Goal: Information Seeking & Learning: Find specific fact

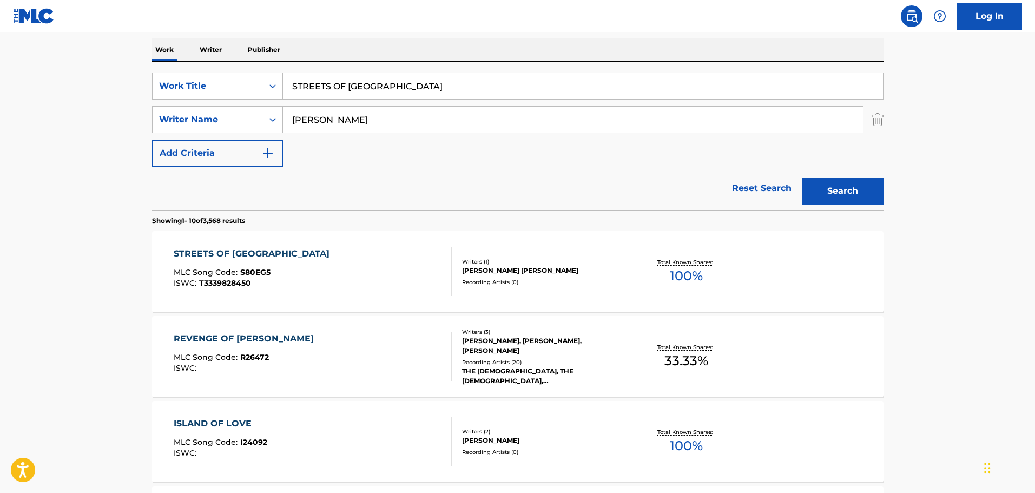
scroll to position [116, 0]
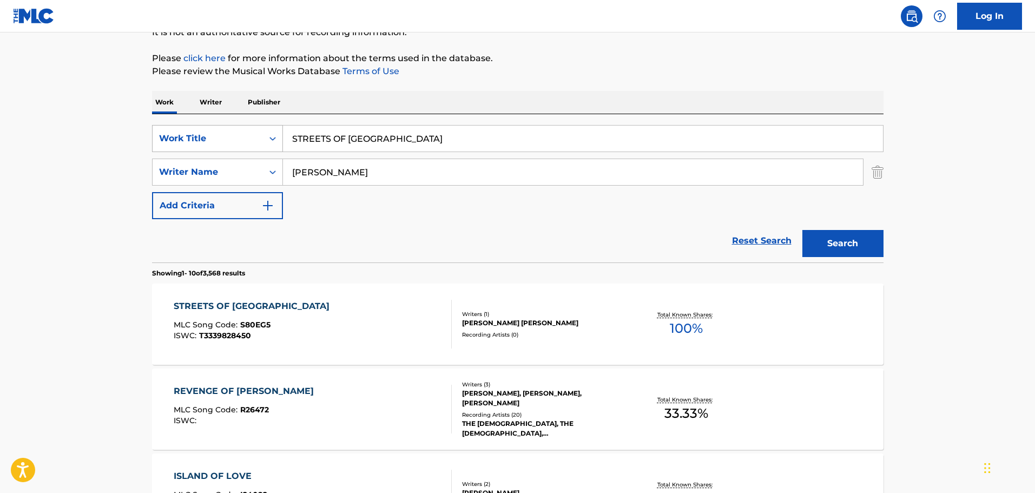
drag, startPoint x: 448, startPoint y: 133, endPoint x: 235, endPoint y: 132, distance: 213.1
click at [235, 132] on div "SearchWithCriteria9b83579b-c330-4a74-b037-24931ab56910 Work Title STREETS OF [G…" at bounding box center [517, 138] width 731 height 27
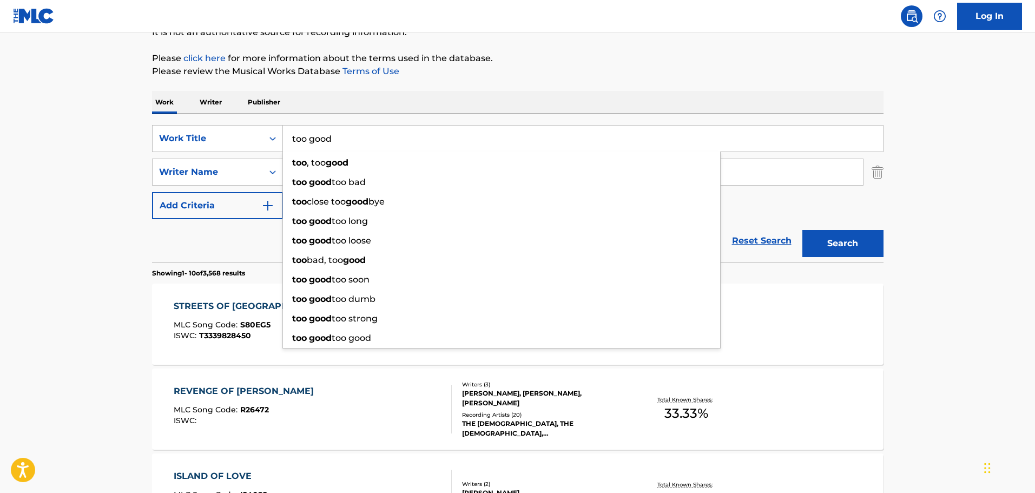
type input "too good"
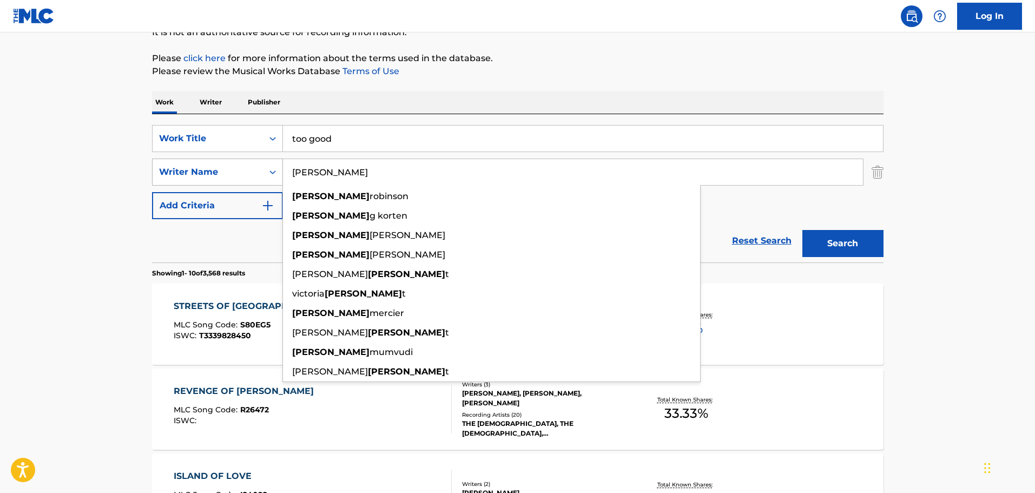
drag, startPoint x: 346, startPoint y: 173, endPoint x: 250, endPoint y: 173, distance: 95.2
click at [250, 173] on div "SearchWithCriteria32e1725c-b27f-4a96-9e3f-f8849240d2c2 Writer Name [PERSON_NAME…" at bounding box center [517, 171] width 731 height 27
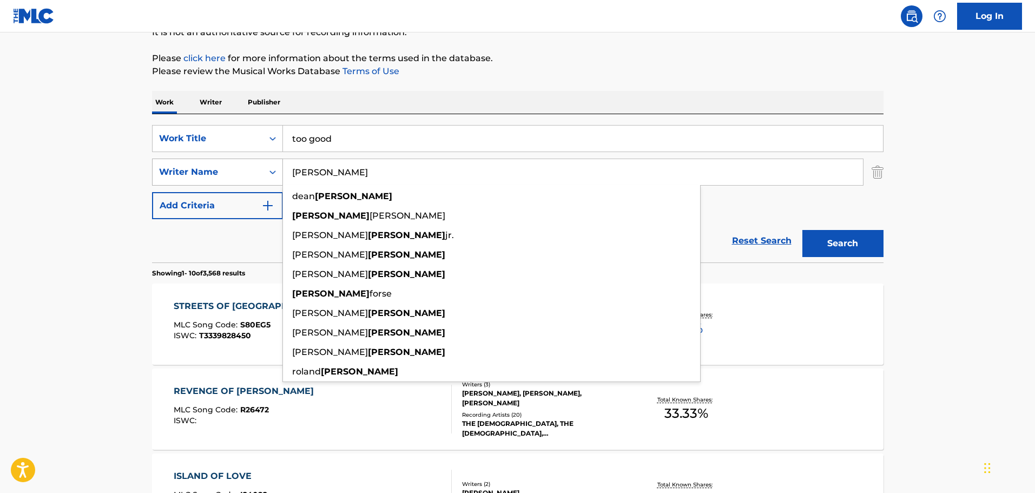
type input "[PERSON_NAME]"
click at [802, 230] on button "Search" at bounding box center [842, 243] width 81 height 27
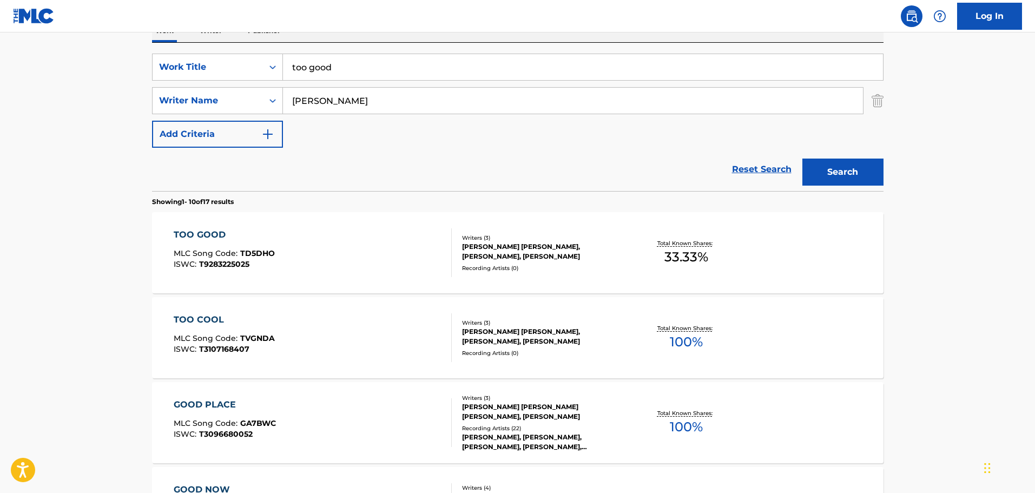
scroll to position [332, 0]
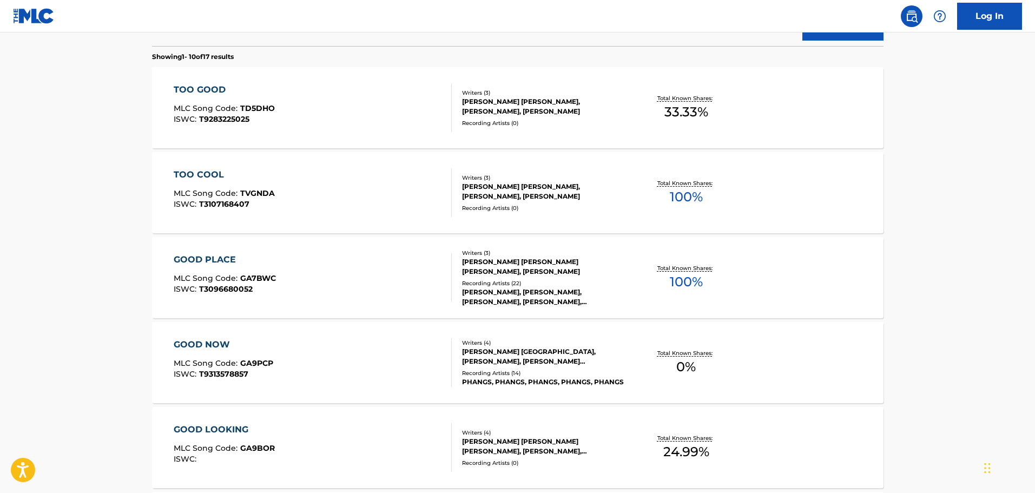
click at [319, 130] on div "TOO GOOD MLC Song Code : TD5DHO ISWC : T9283225025" at bounding box center [313, 107] width 278 height 49
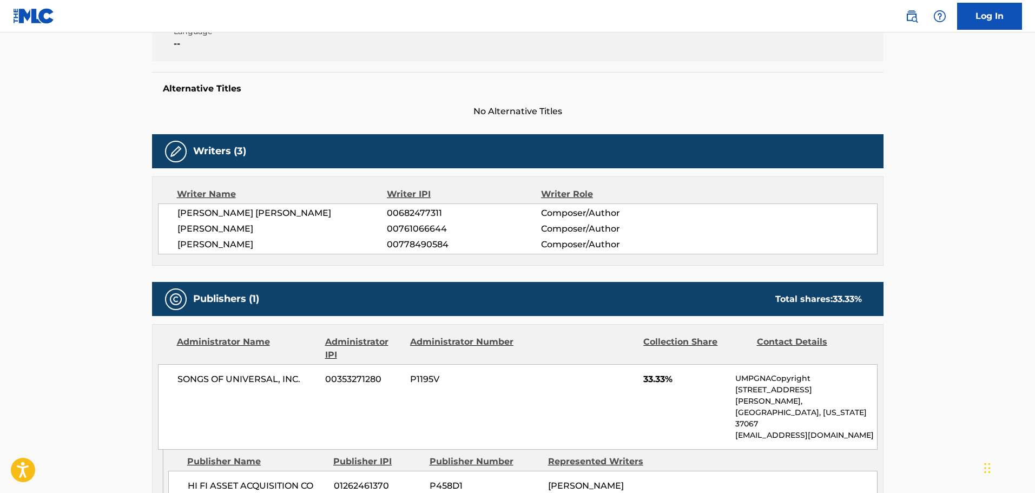
scroll to position [134, 0]
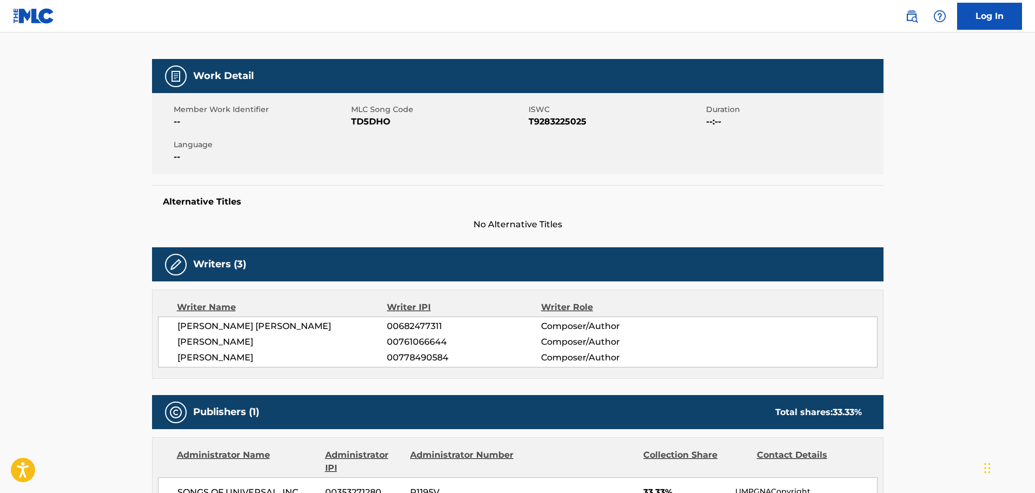
click at [556, 122] on span "T9283225025" at bounding box center [615, 121] width 175 height 13
copy span "T9283225025"
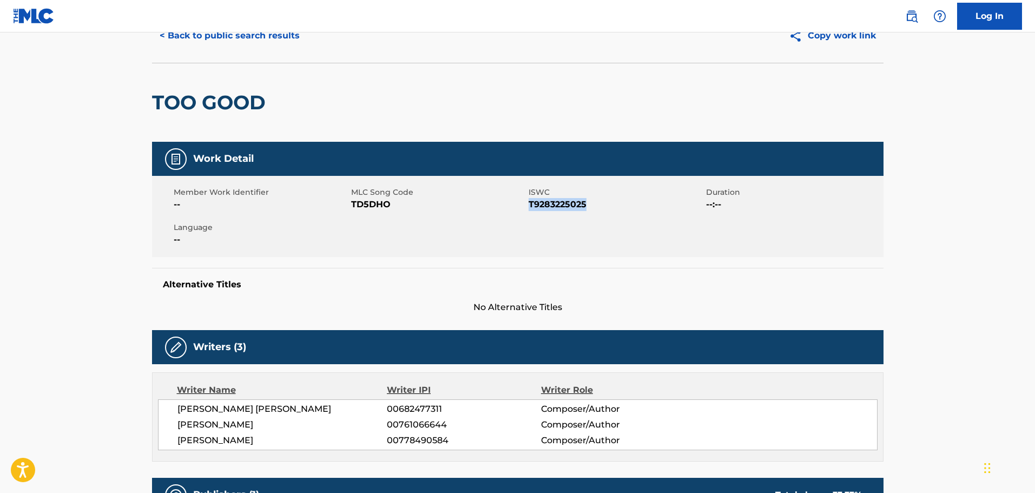
scroll to position [0, 0]
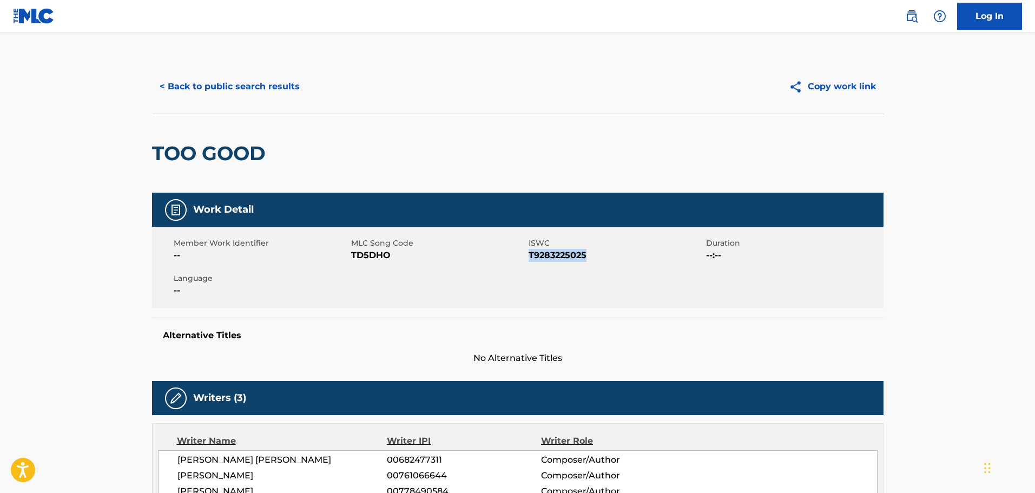
click at [245, 81] on button "< Back to public search results" at bounding box center [229, 86] width 155 height 27
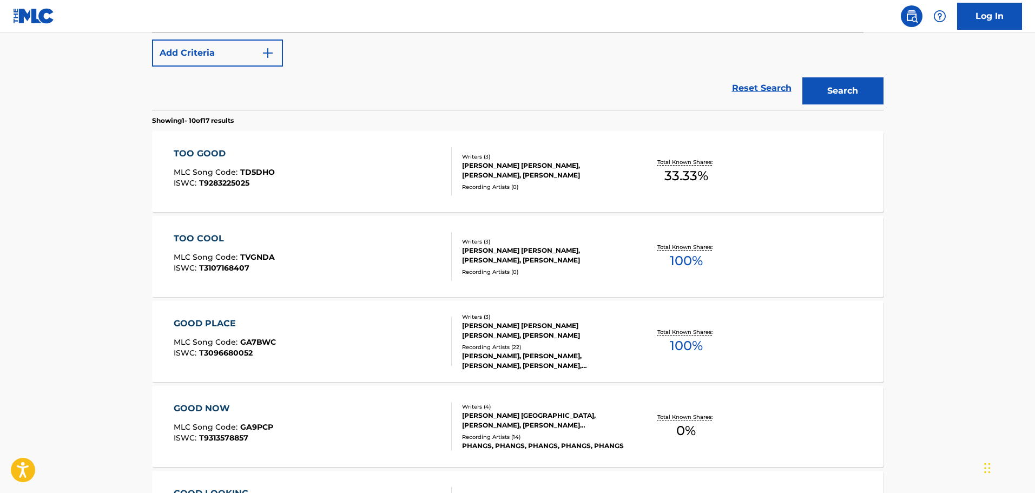
scroll to position [177, 0]
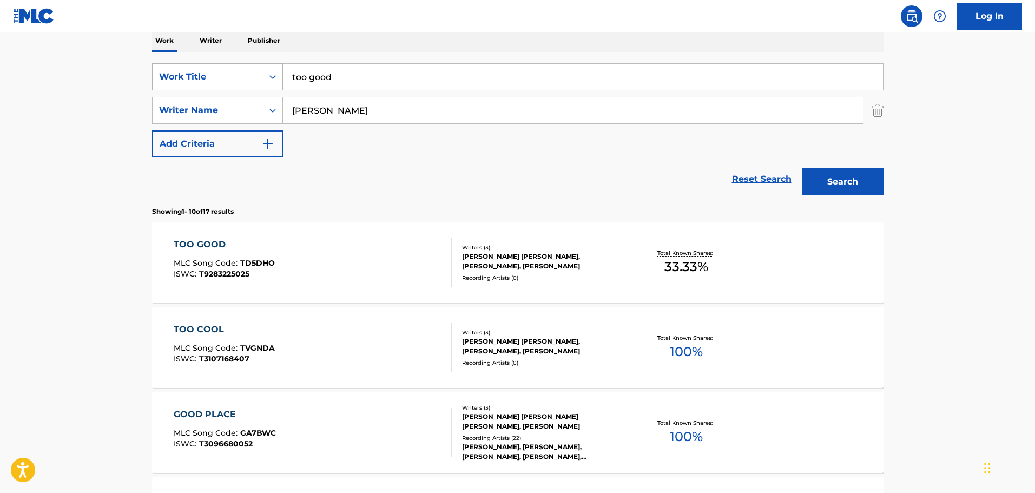
drag, startPoint x: 364, startPoint y: 77, endPoint x: 256, endPoint y: 77, distance: 107.6
click at [256, 77] on div "SearchWithCriteria9b83579b-c330-4a74-b037-24931ab56910 Work Title too good" at bounding box center [517, 76] width 731 height 27
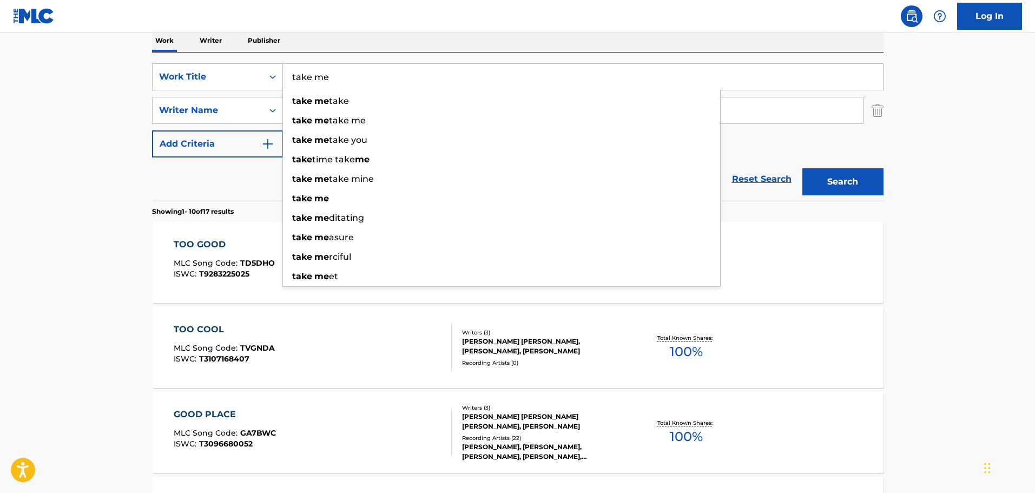
type input "take me"
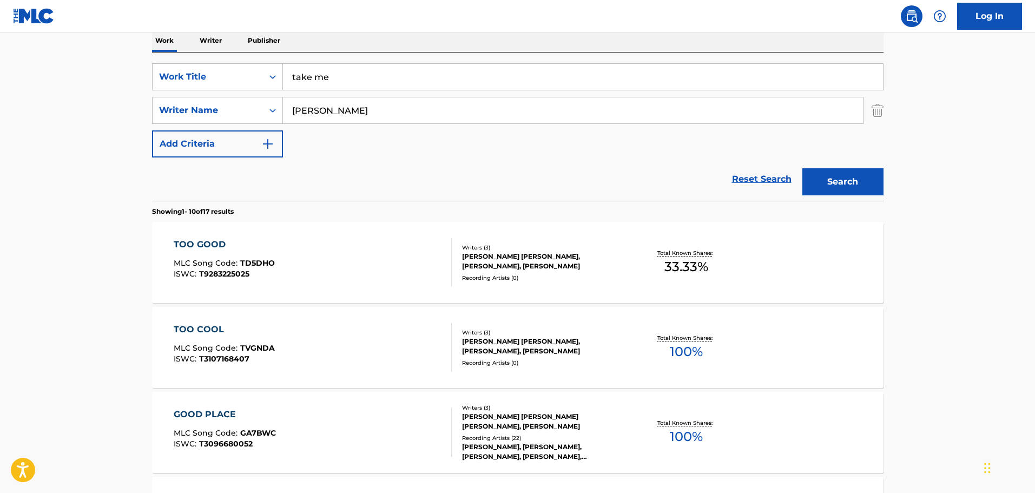
click at [140, 95] on div "The MLC Public Work Search The accuracy and completeness of The MLC's data is d…" at bounding box center [517, 502] width 757 height 1241
drag, startPoint x: 350, startPoint y: 117, endPoint x: 255, endPoint y: 113, distance: 95.3
click at [255, 113] on div "SearchWithCriteria32e1725c-b27f-4a96-9e3f-f8849240d2c2 Writer Name [PERSON_NAME]" at bounding box center [517, 110] width 731 height 27
type input "[PERSON_NAME]"
click at [802, 168] on button "Search" at bounding box center [842, 181] width 81 height 27
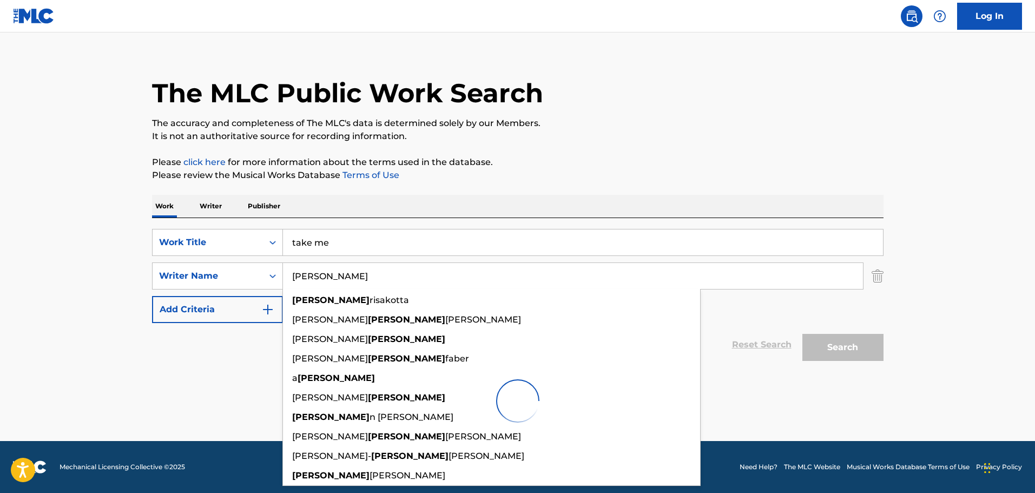
scroll to position [12, 0]
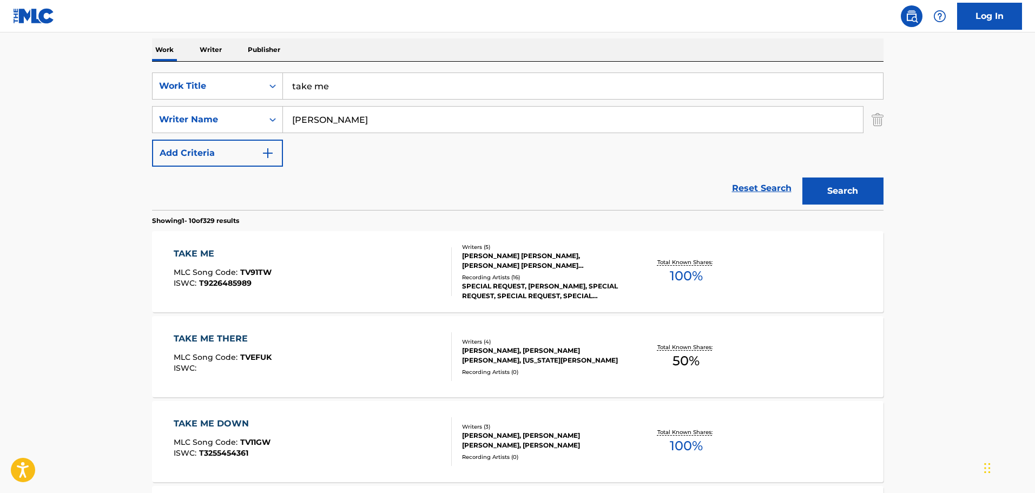
scroll to position [282, 0]
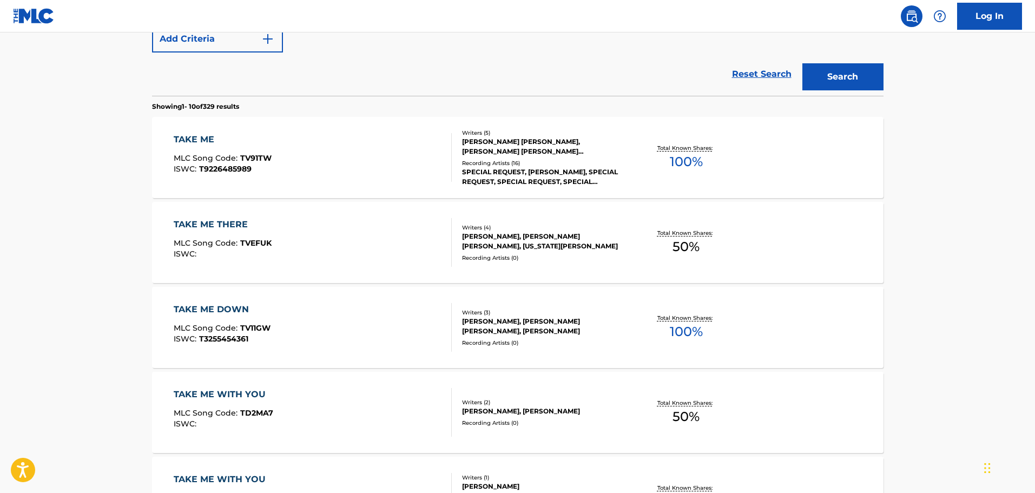
click at [369, 148] on div "TAKE ME MLC Song Code : TV91TW ISWC : T9226485989" at bounding box center [313, 157] width 278 height 49
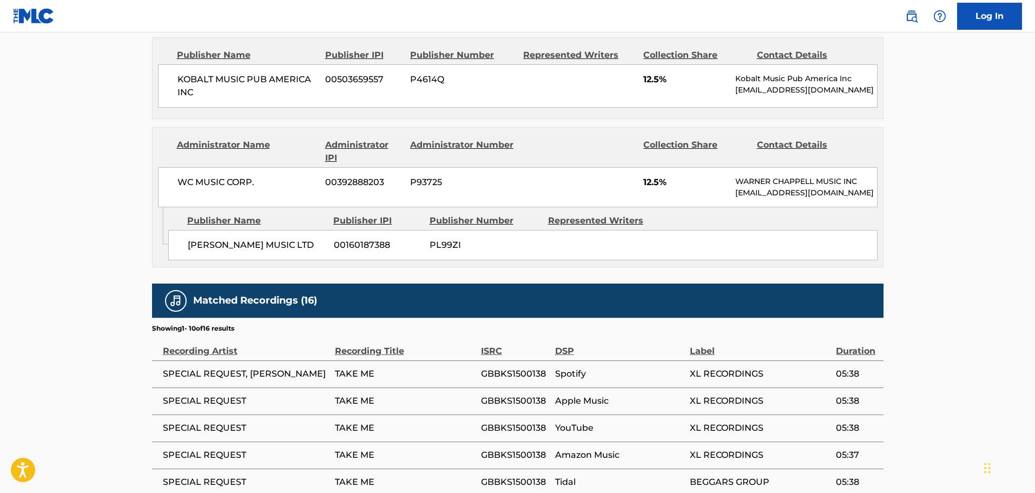
scroll to position [919, 0]
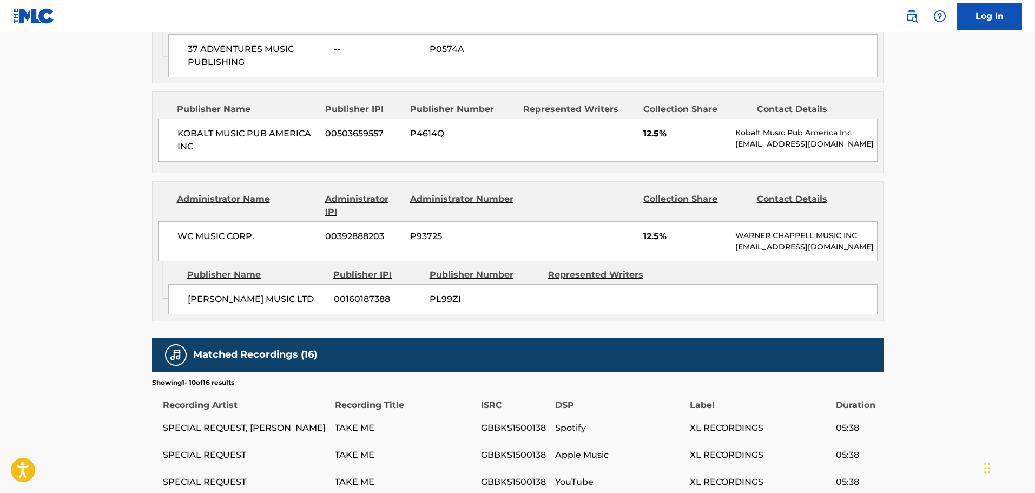
click at [341, 193] on div "Administrator IPI" at bounding box center [363, 206] width 77 height 26
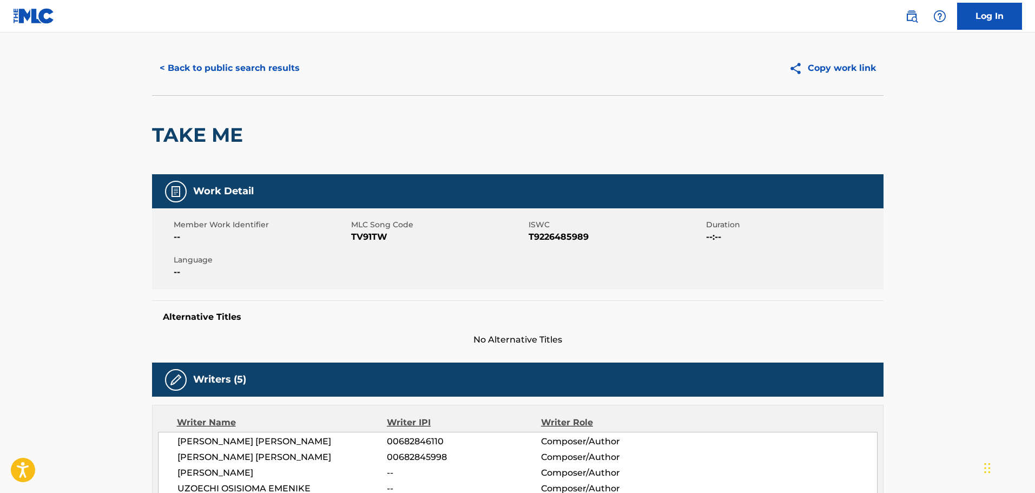
scroll to position [0, 0]
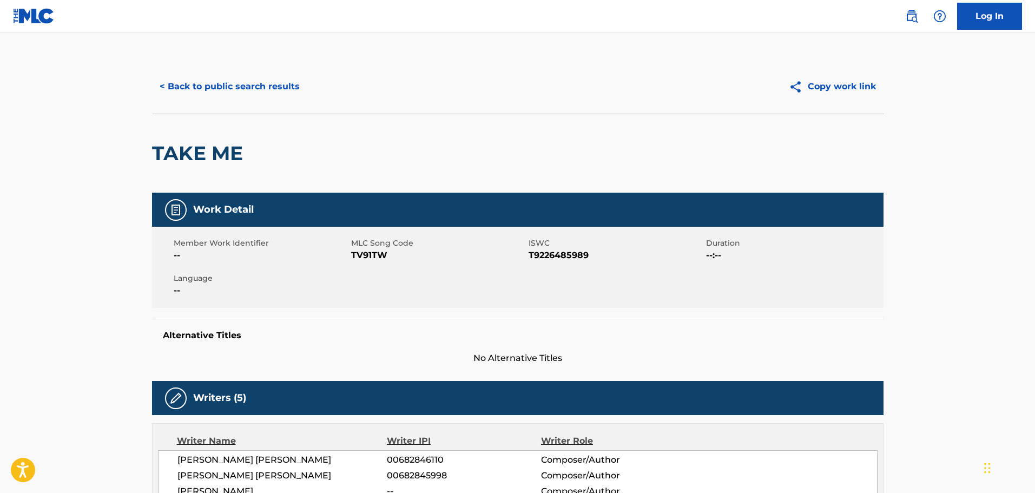
click at [230, 92] on button "< Back to public search results" at bounding box center [229, 86] width 155 height 27
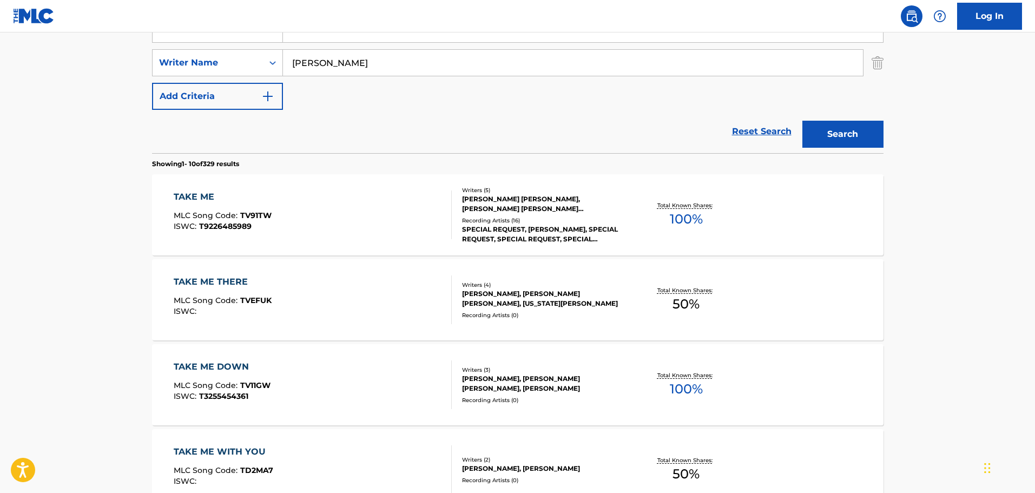
scroll to position [128, 0]
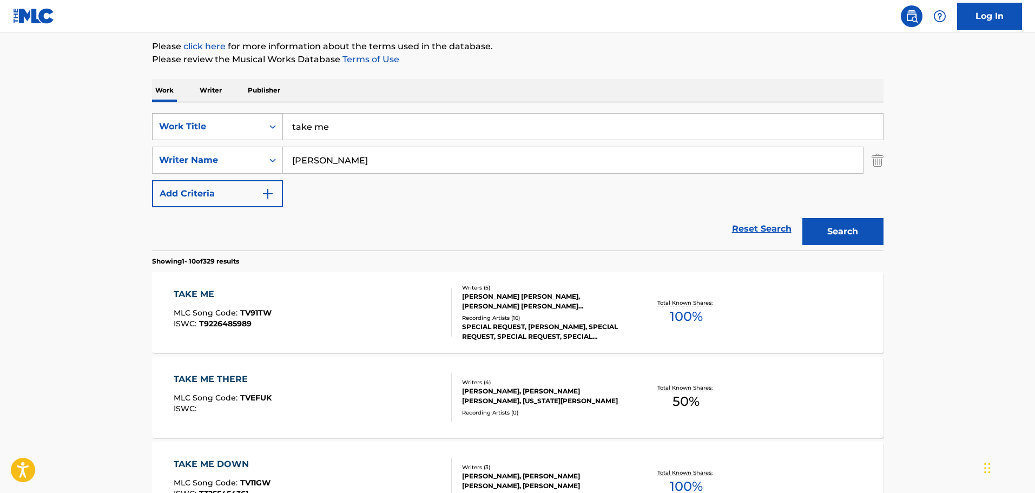
drag, startPoint x: 415, startPoint y: 124, endPoint x: 241, endPoint y: 120, distance: 174.8
click at [241, 121] on div "SearchWithCriteria9b83579b-c330-4a74-b037-24931ab56910 Work Title take me" at bounding box center [517, 126] width 731 height 27
type input "[PERSON_NAME]"
click at [863, 155] on div "SearchWithCriteria32e1725c-b27f-4a96-9e3f-f8849240d2c2 Writer Name" at bounding box center [517, 160] width 731 height 27
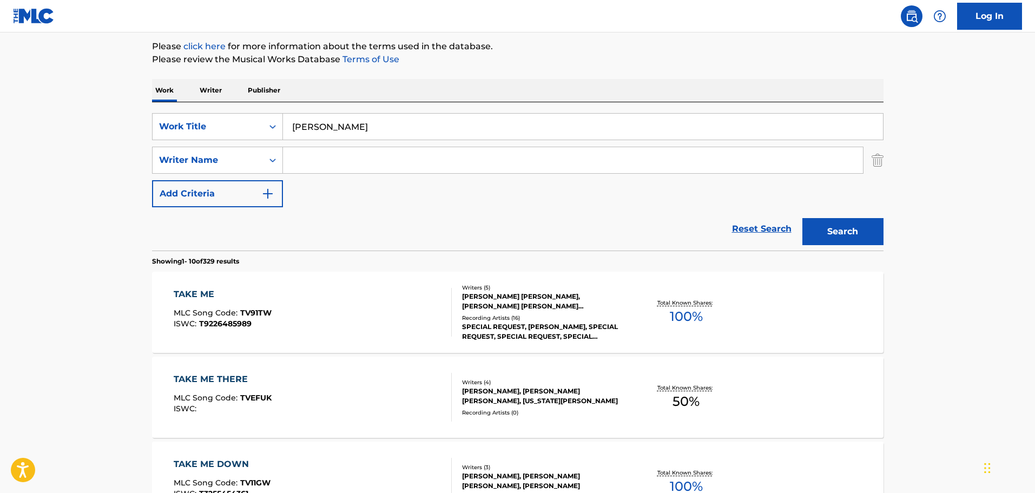
click at [881, 157] on img "Search Form" at bounding box center [877, 160] width 12 height 27
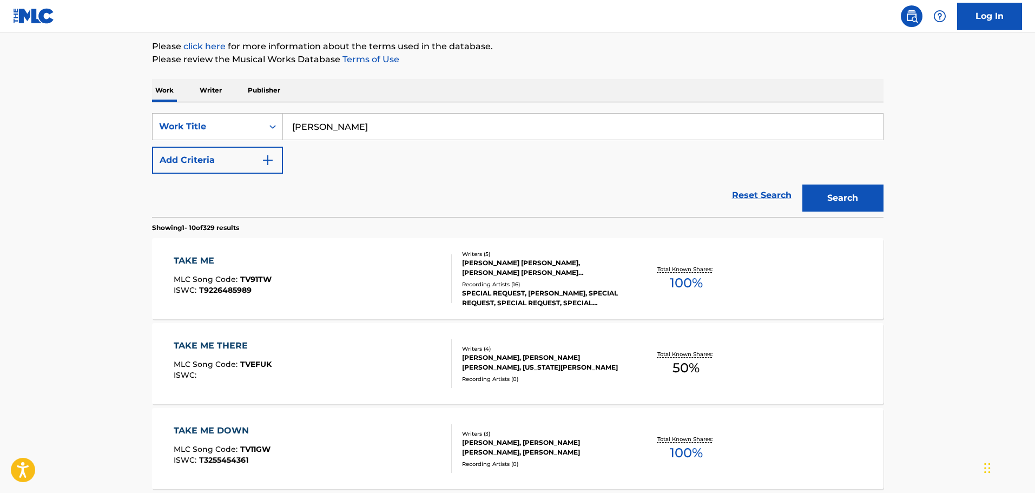
click at [859, 202] on button "Search" at bounding box center [842, 197] width 81 height 27
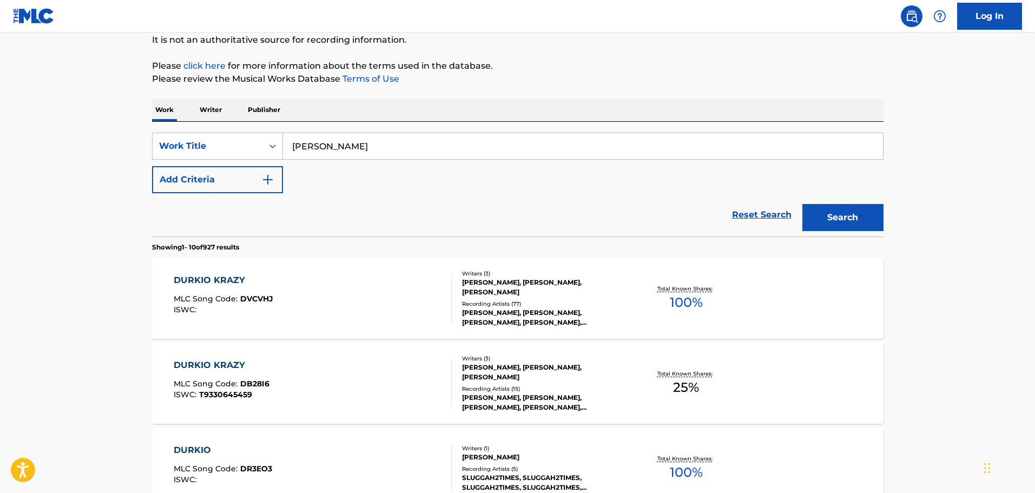
scroll to position [325, 0]
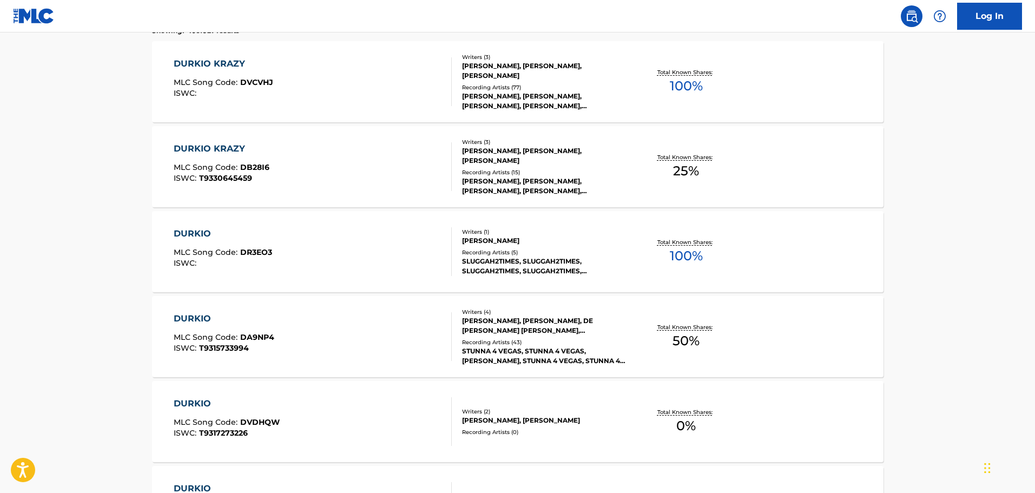
click at [403, 104] on div "DURKIO KRAZY MLC Song Code : DVCVHJ ISWC :" at bounding box center [313, 81] width 278 height 49
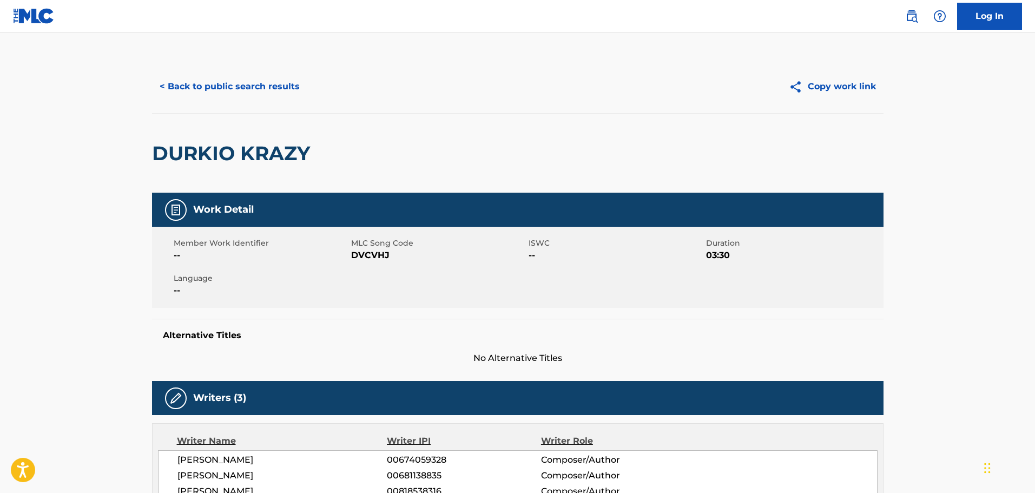
click at [266, 78] on button "< Back to public search results" at bounding box center [229, 86] width 155 height 27
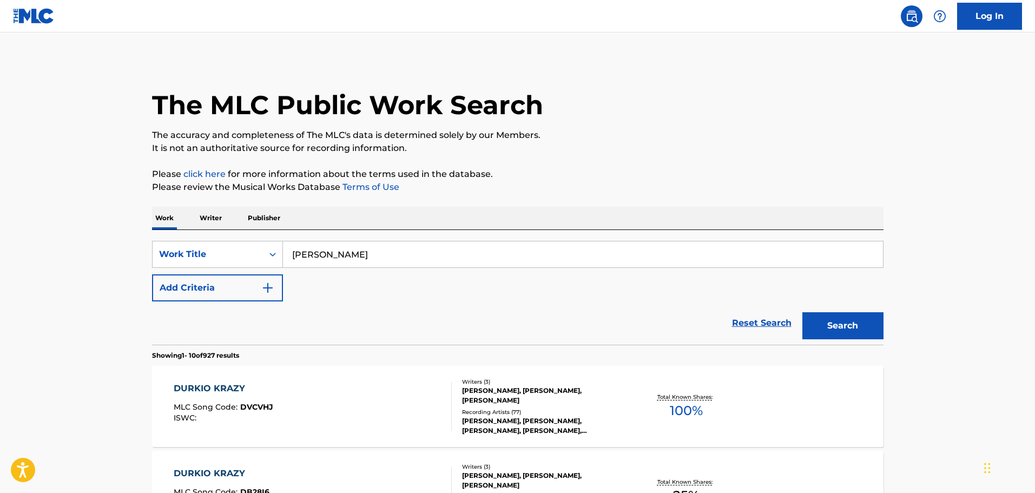
scroll to position [353, 0]
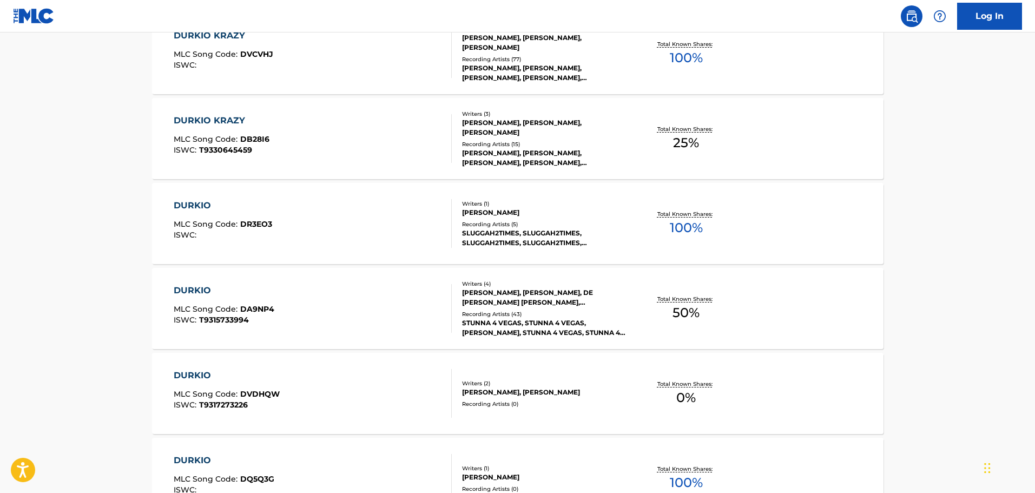
click at [332, 130] on div "DURKIO KRAZY MLC Song Code : DB28I6 ISWC : T9330645459" at bounding box center [313, 138] width 278 height 49
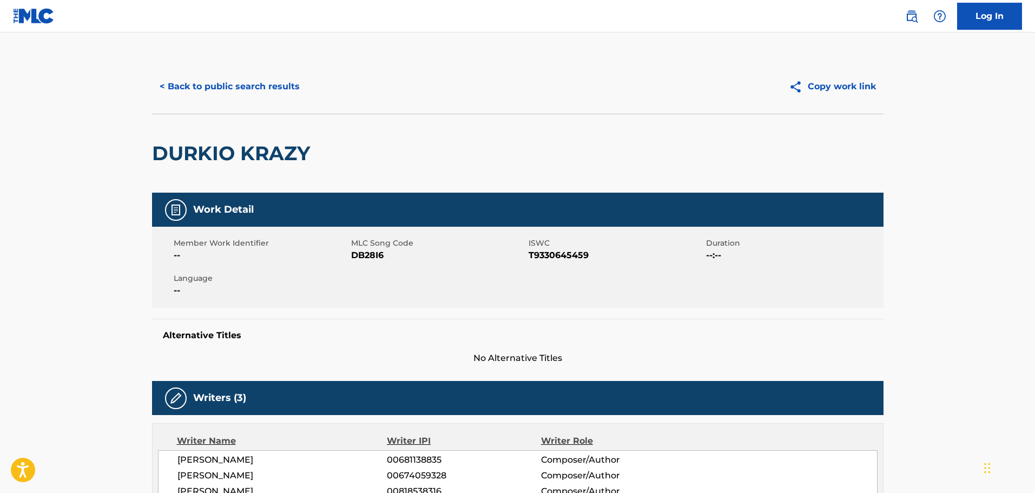
click at [283, 78] on button "< Back to public search results" at bounding box center [229, 86] width 155 height 27
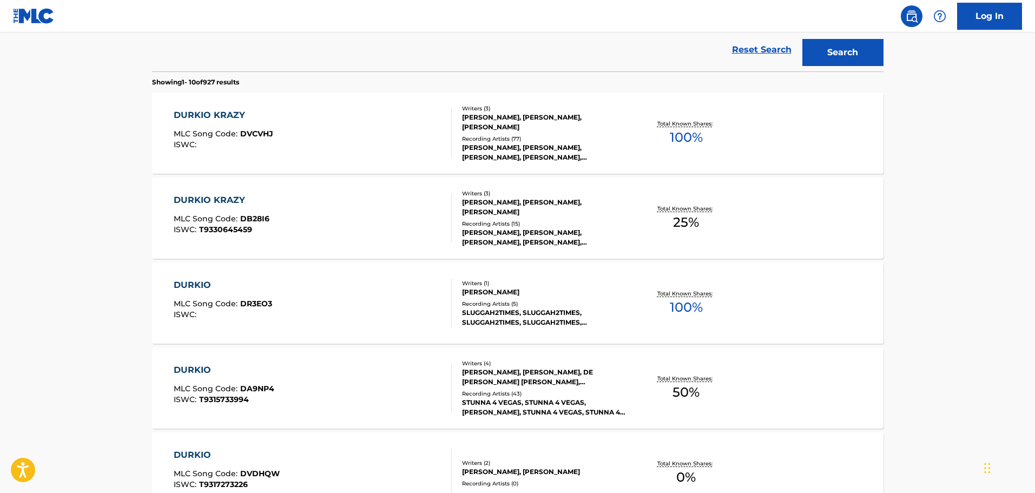
scroll to position [273, 0]
click at [428, 123] on div "DURKIO KRAZY MLC Song Code : DVCVHJ ISWC :" at bounding box center [313, 133] width 278 height 49
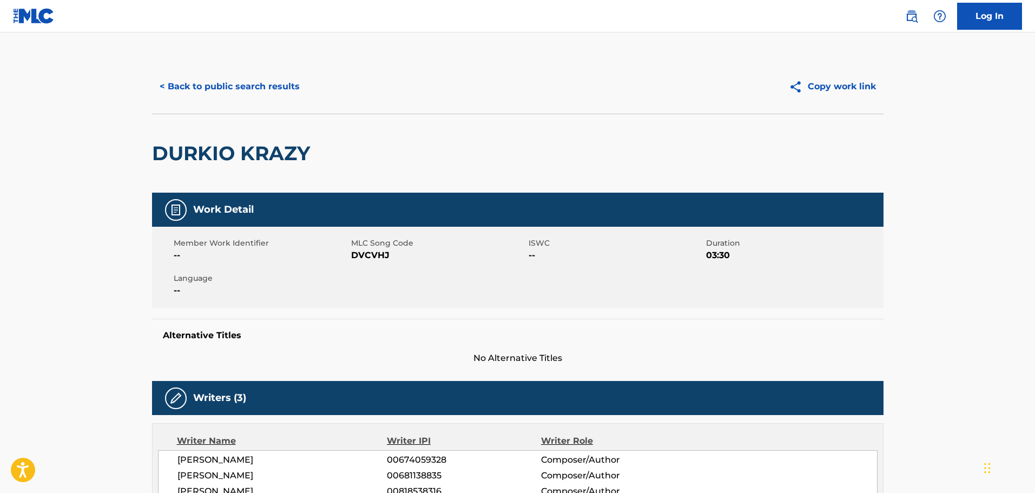
click at [281, 86] on button "< Back to public search results" at bounding box center [229, 86] width 155 height 27
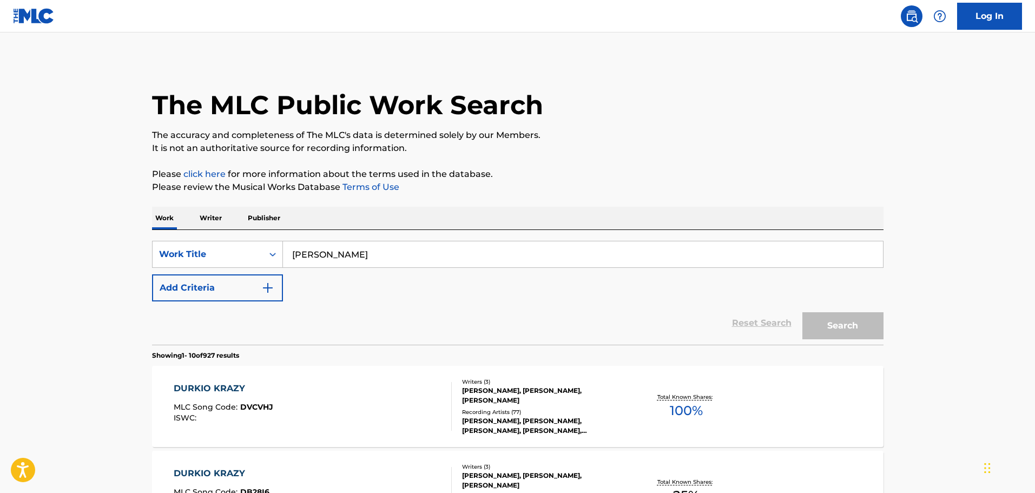
scroll to position [301, 0]
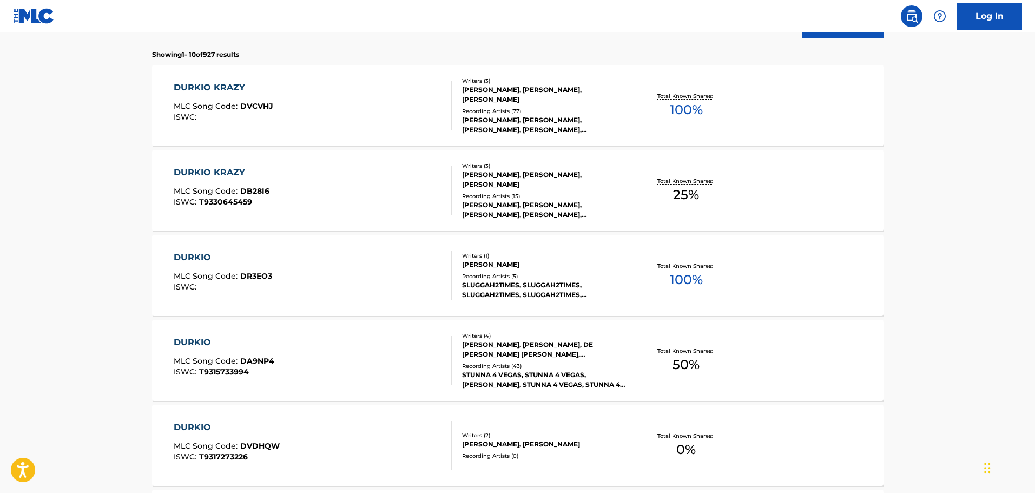
click at [418, 125] on div "DURKIO KRAZY MLC Song Code : DVCVHJ ISWC :" at bounding box center [313, 105] width 278 height 49
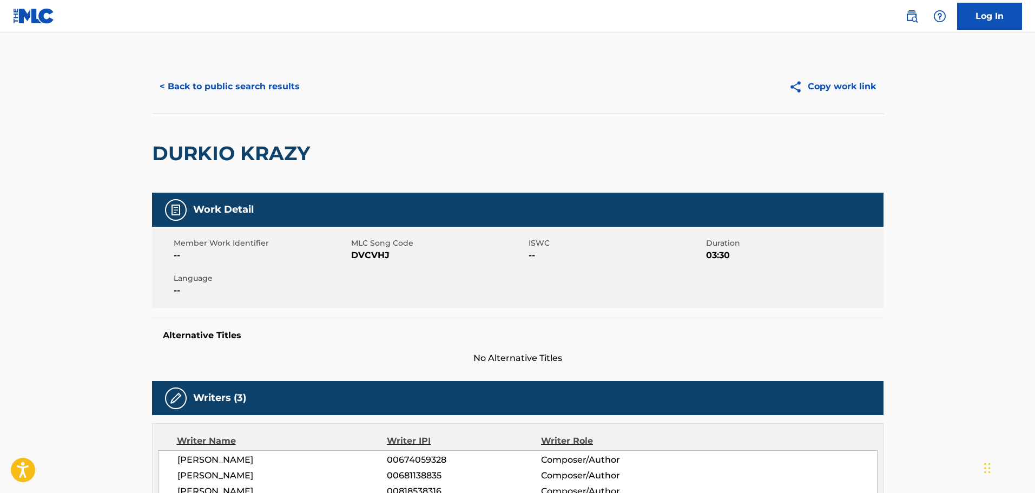
click at [217, 75] on button "< Back to public search results" at bounding box center [229, 86] width 155 height 27
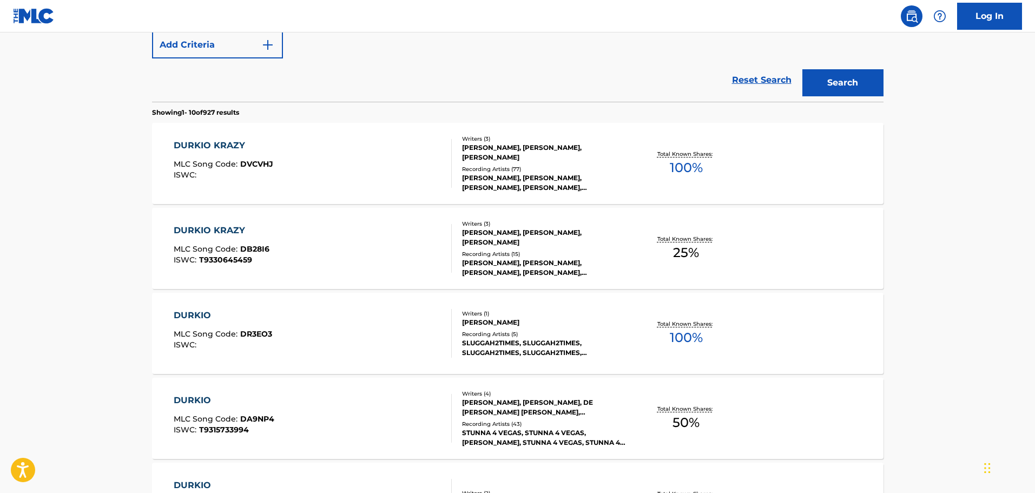
scroll to position [113, 0]
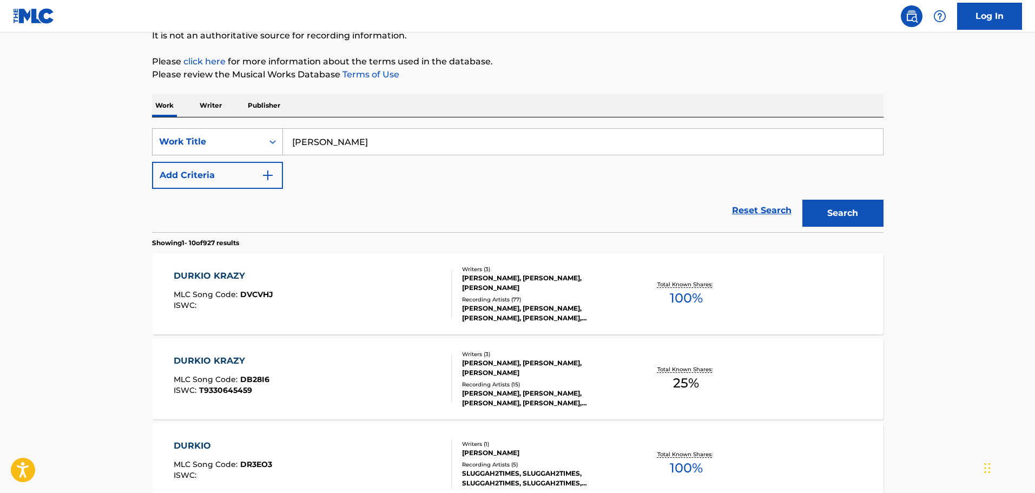
drag, startPoint x: 413, startPoint y: 134, endPoint x: 205, endPoint y: 130, distance: 207.7
click at [203, 129] on div "SearchWithCriteria9b83579b-c330-4a74-b037-24931ab56910 Work Title [PERSON_NAME]" at bounding box center [517, 141] width 731 height 27
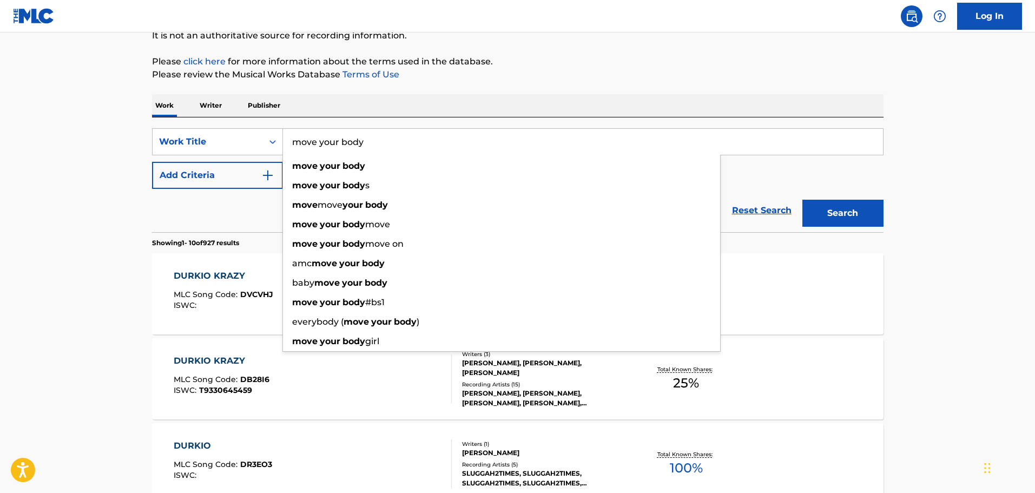
type input "move your body"
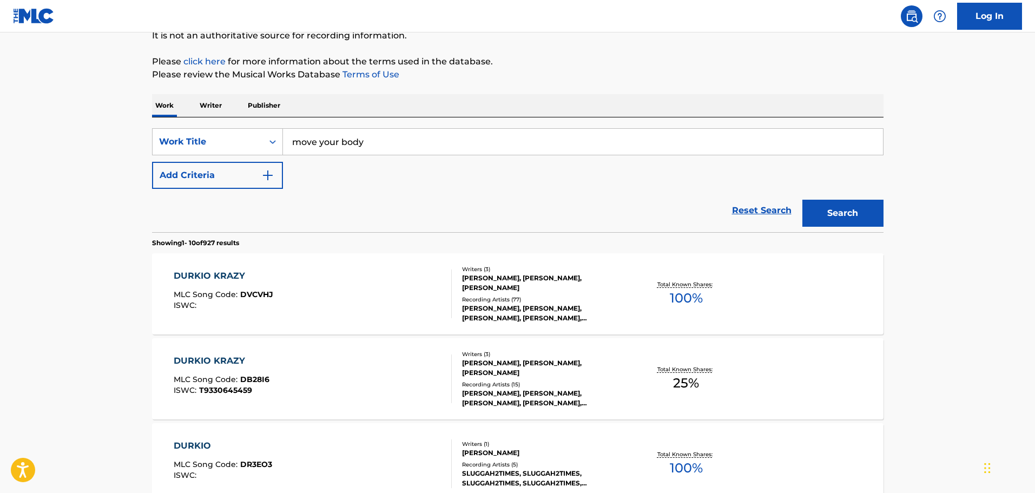
click at [193, 175] on button "Add Criteria" at bounding box center [217, 175] width 131 height 27
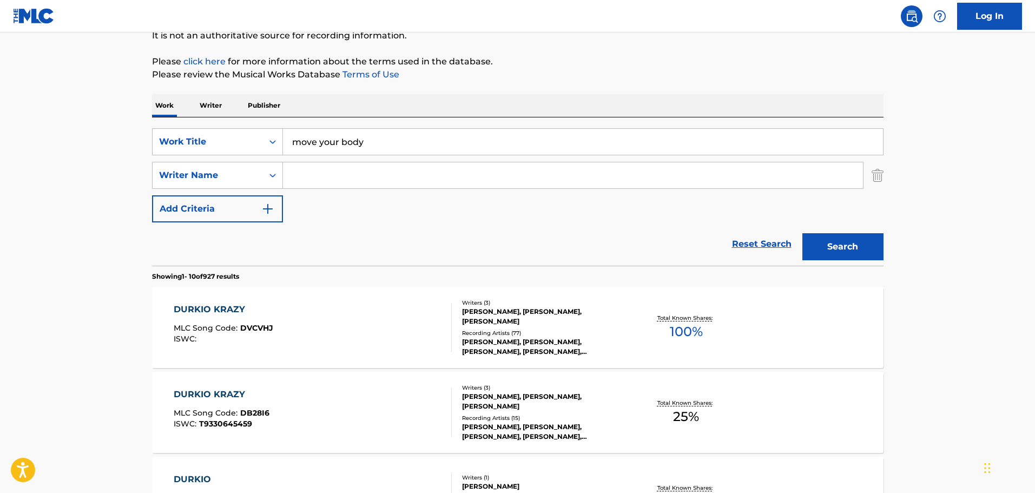
click at [352, 167] on input "Search Form" at bounding box center [573, 175] width 580 height 26
type input "k"
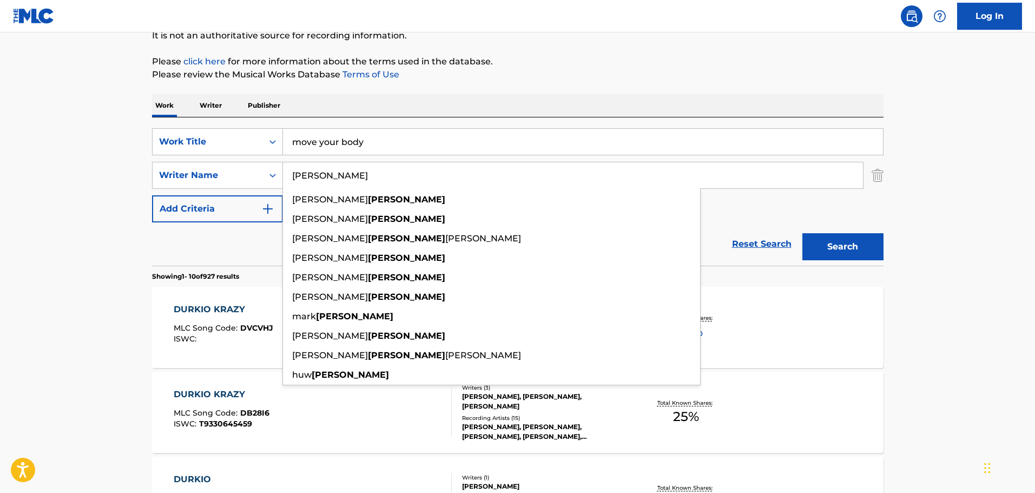
type input "[PERSON_NAME]"
click at [470, 101] on div "Work Writer Publisher" at bounding box center [517, 105] width 731 height 23
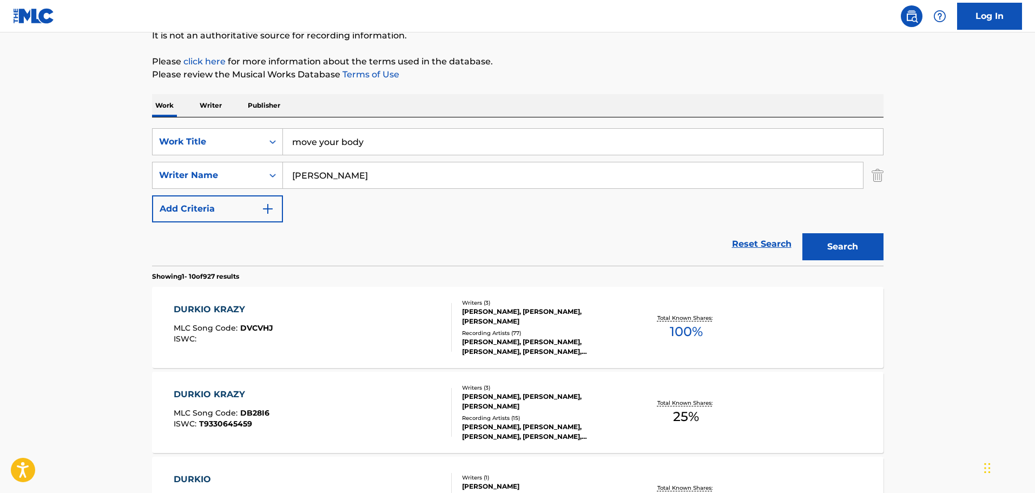
click at [858, 251] on button "Search" at bounding box center [842, 246] width 81 height 27
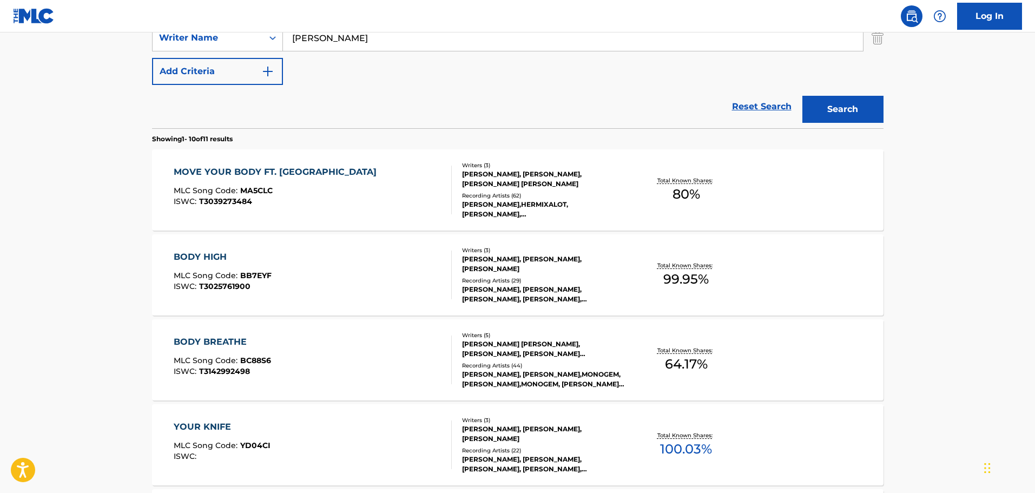
scroll to position [329, 0]
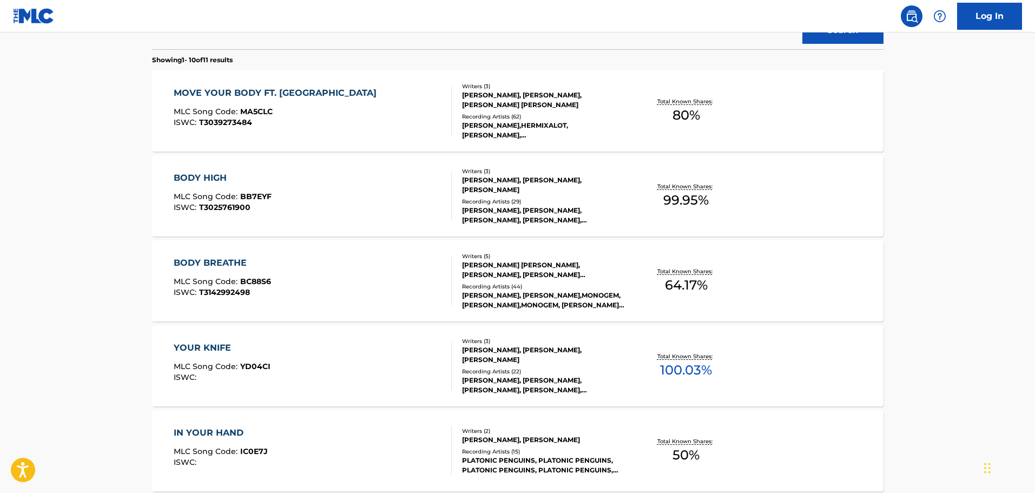
click at [411, 103] on div "MOVE YOUR BODY FT. HERMIXALOT MLC Song Code : MA5CLC ISWC : T3039273484" at bounding box center [313, 111] width 278 height 49
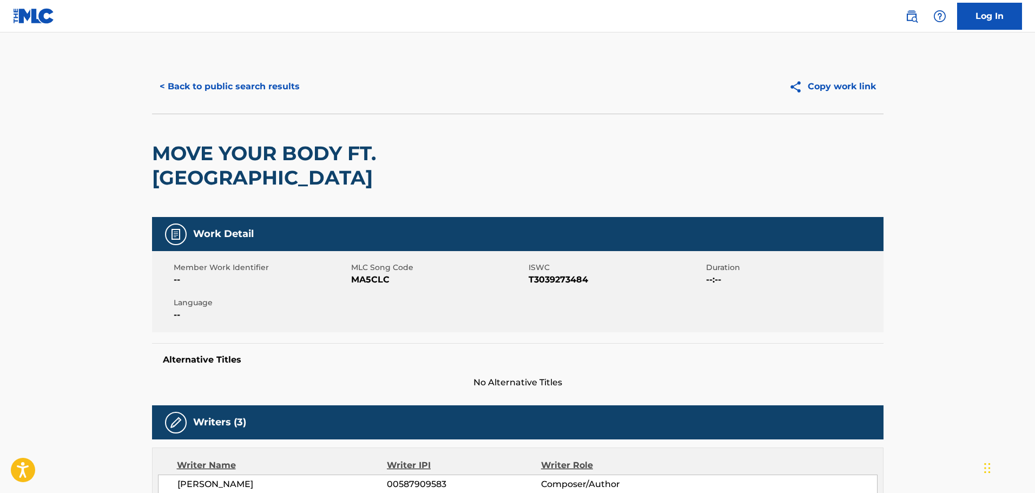
click at [273, 90] on button "< Back to public search results" at bounding box center [229, 86] width 155 height 27
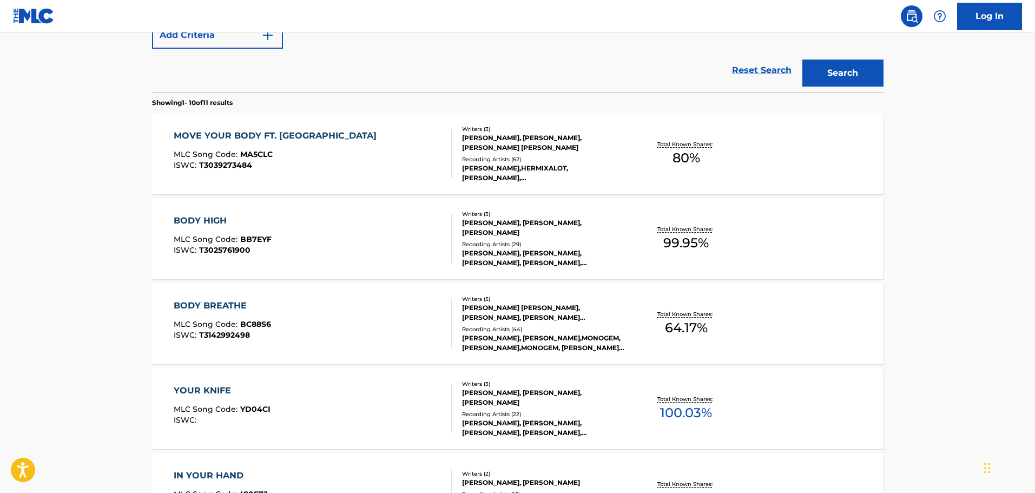
scroll to position [174, 0]
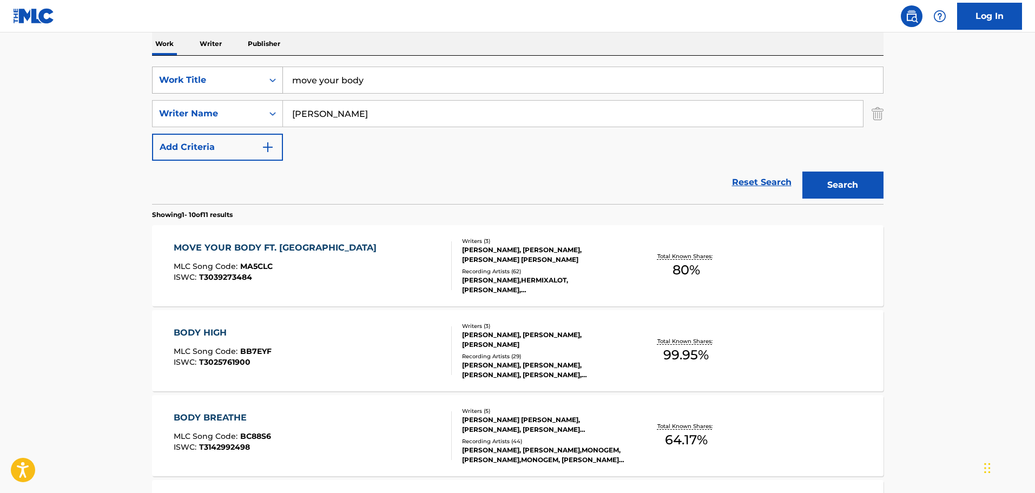
drag, startPoint x: 422, startPoint y: 78, endPoint x: 249, endPoint y: 86, distance: 173.3
click at [249, 86] on div "SearchWithCriteria9b83579b-c330-4a74-b037-24931ab56910 Work Title move your body" at bounding box center [517, 80] width 731 height 27
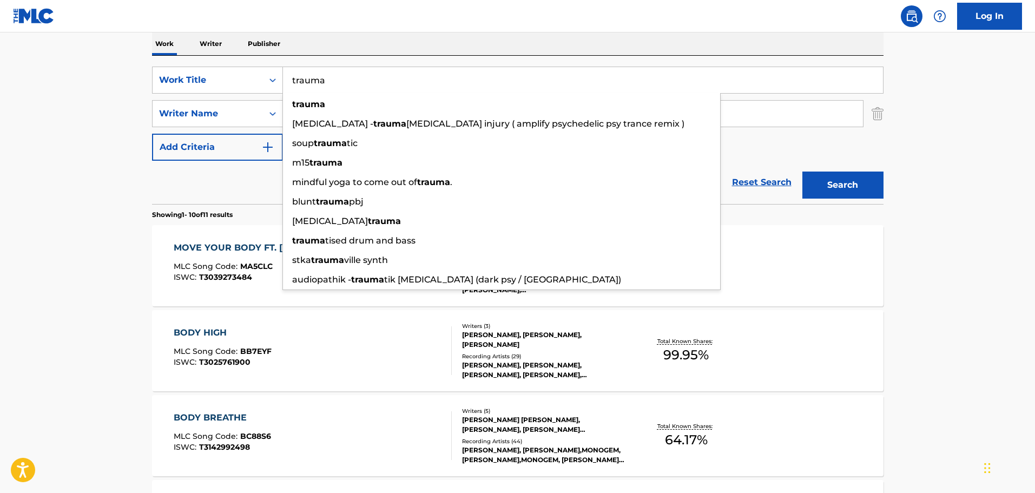
type input "trauma"
click at [97, 127] on main "The MLC Public Work Search The accuracy and completeness of The MLC's data is d…" at bounding box center [517, 494] width 1035 height 1273
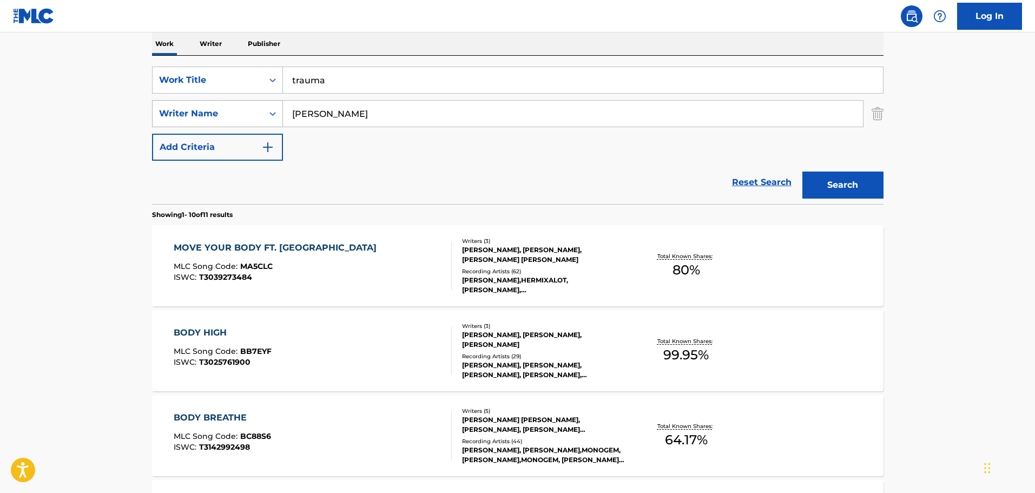
drag, startPoint x: 327, startPoint y: 113, endPoint x: 267, endPoint y: 113, distance: 60.0
click at [267, 113] on div "SearchWithCriteria32e1725c-b27f-4a96-9e3f-f8849240d2c2 Writer Name [PERSON_NAME]" at bounding box center [517, 113] width 731 height 27
type input "b"
type input "rivallin"
click at [802, 171] on button "Search" at bounding box center [842, 184] width 81 height 27
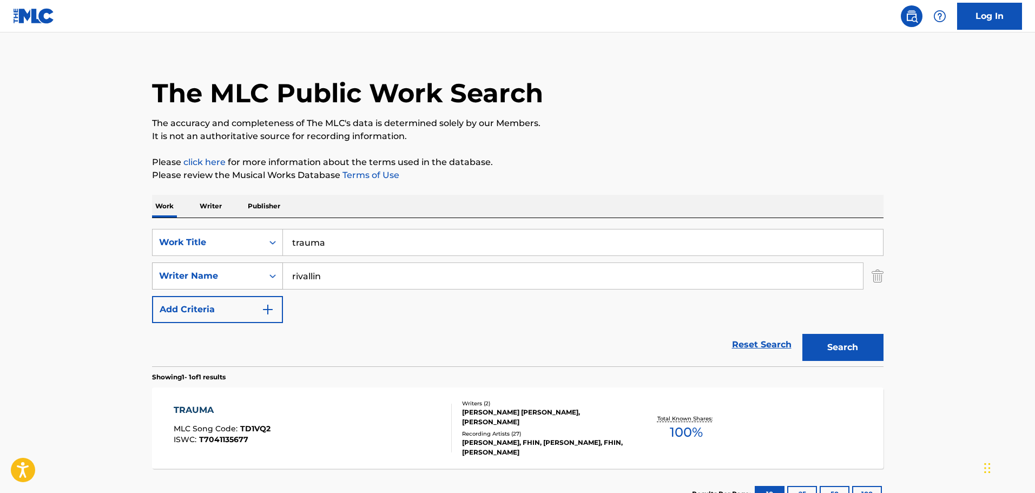
scroll to position [96, 0]
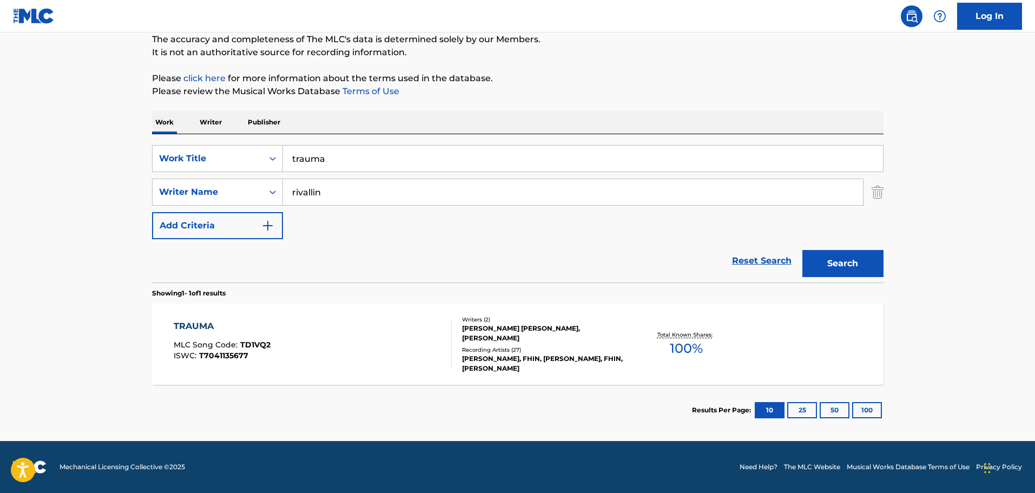
click at [358, 320] on div "TRAUMA MLC Song Code : TD1VQ2 ISWC : T7041135677" at bounding box center [313, 344] width 278 height 49
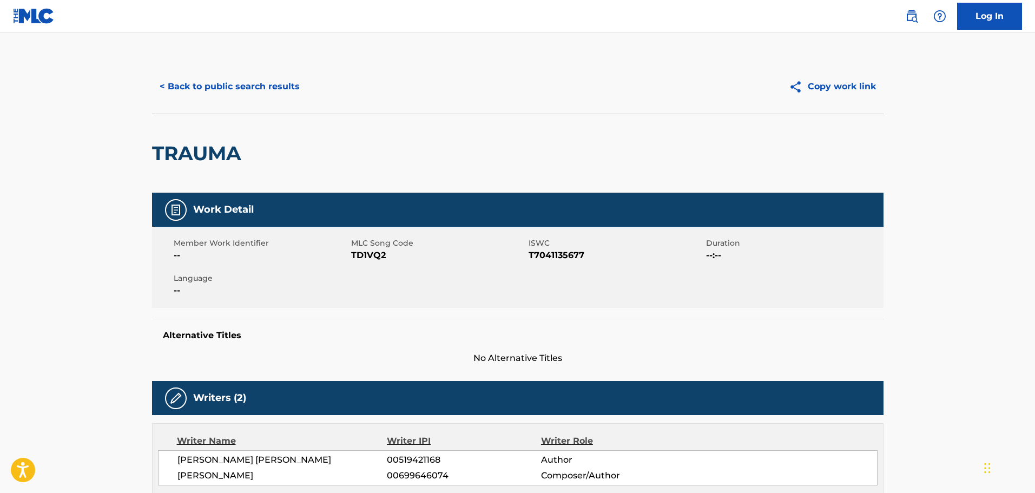
click at [270, 88] on button "< Back to public search results" at bounding box center [229, 86] width 155 height 27
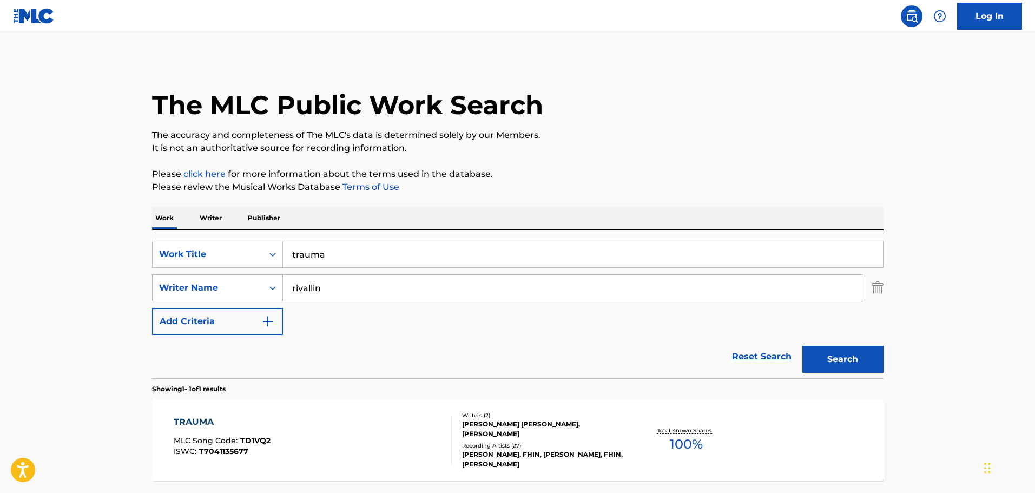
scroll to position [34, 0]
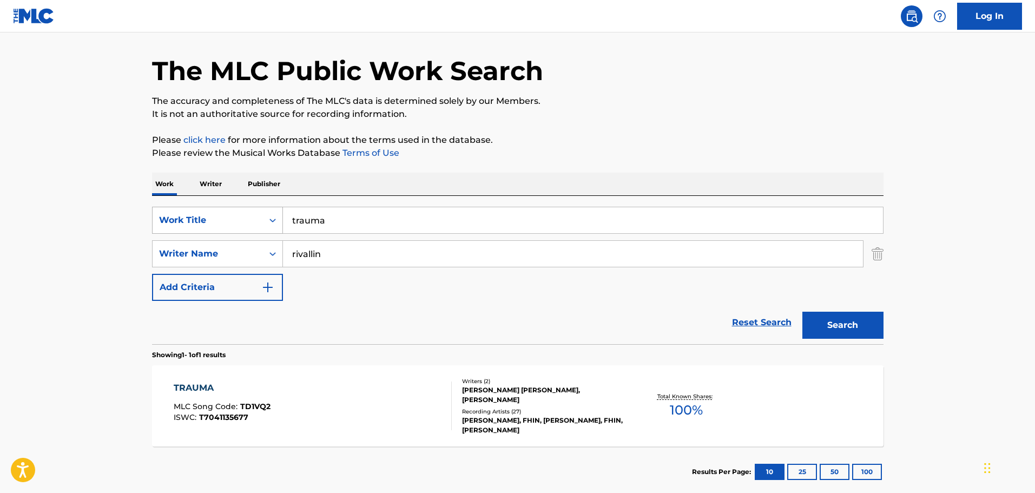
drag, startPoint x: 376, startPoint y: 221, endPoint x: 274, endPoint y: 210, distance: 103.3
click at [274, 210] on div "SearchWithCriteria9b83579b-c330-4a74-b037-24931ab56910 Work Title trauma" at bounding box center [517, 220] width 731 height 27
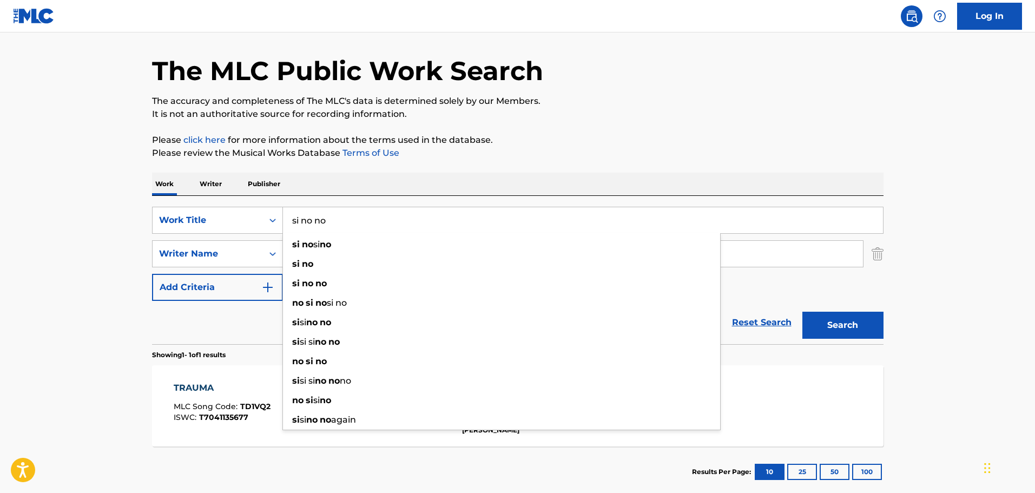
type input "si no no"
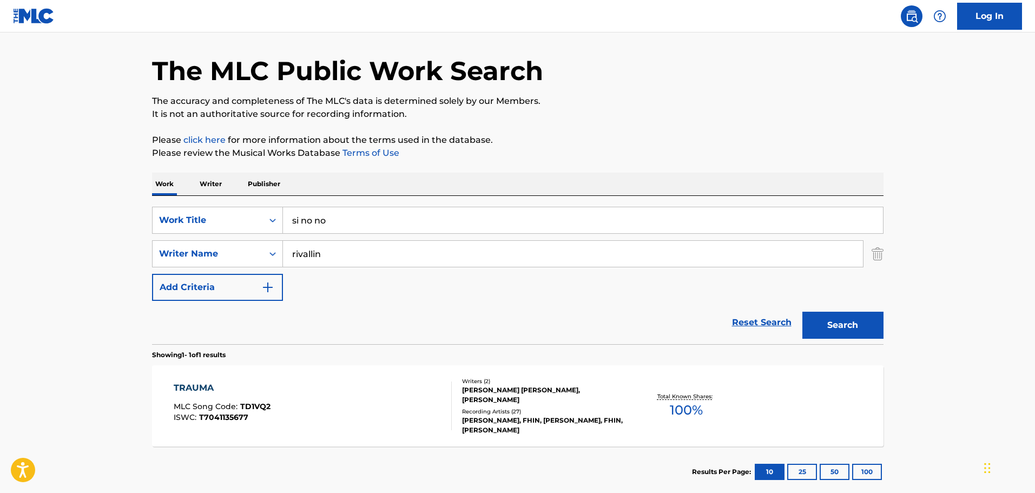
drag, startPoint x: 44, startPoint y: 180, endPoint x: 54, endPoint y: 180, distance: 9.7
click at [44, 181] on main "The MLC Public Work Search The accuracy and completeness of The MLC's data is d…" at bounding box center [517, 250] width 1035 height 504
drag, startPoint x: 383, startPoint y: 256, endPoint x: 248, endPoint y: 260, distance: 135.8
click at [248, 260] on div "SearchWithCriteria32e1725c-b27f-4a96-9e3f-f8849240d2c2 Writer Name [PERSON_NAME]" at bounding box center [517, 253] width 731 height 27
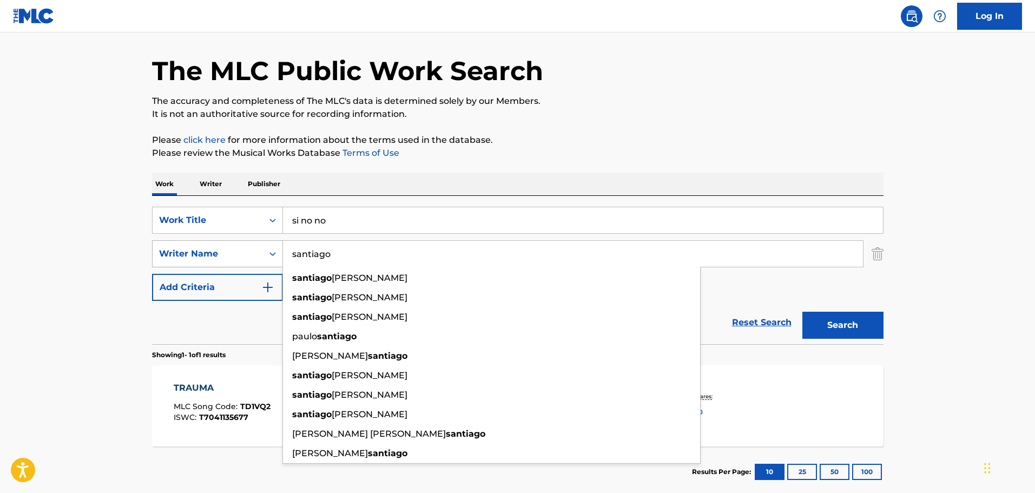
type input "santiago"
click at [802, 312] on button "Search" at bounding box center [842, 325] width 81 height 27
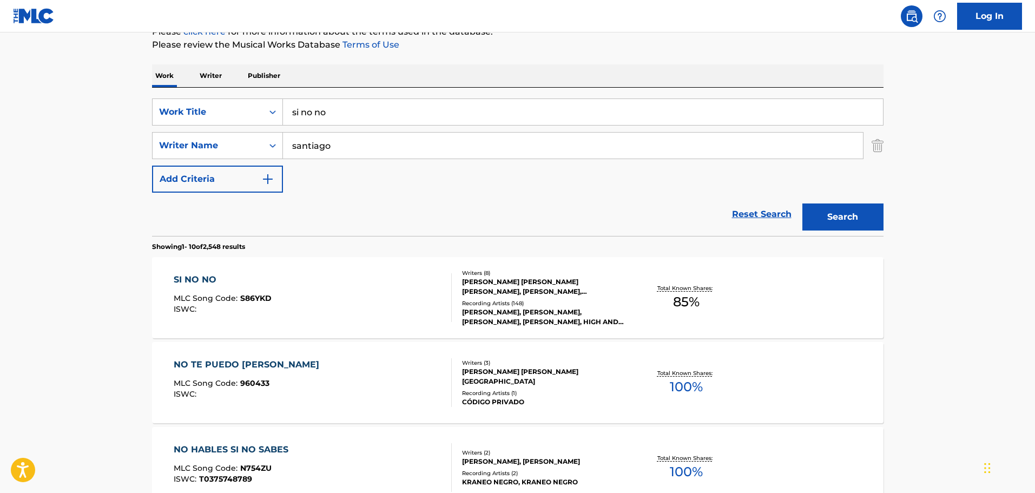
scroll to position [196, 0]
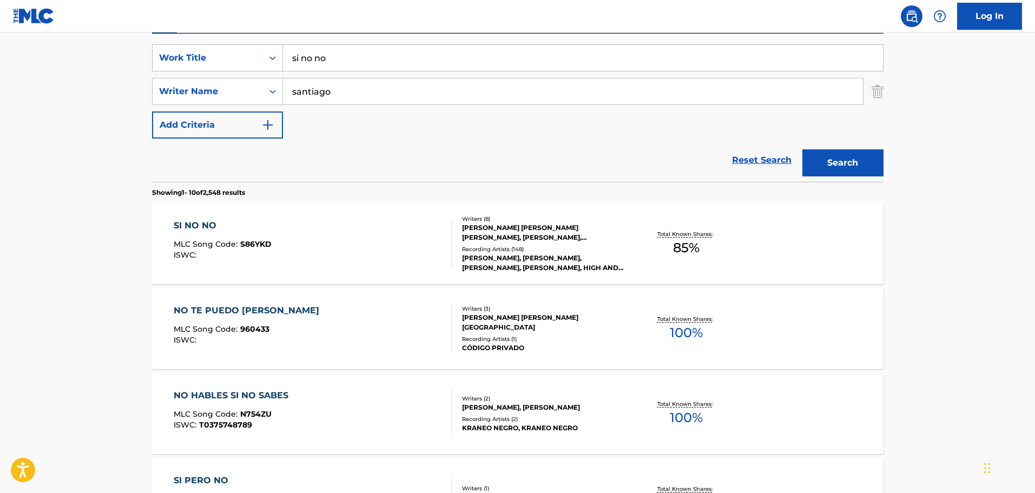
click at [349, 242] on div "SI NO NO MLC Song Code : S86YKD ISWC :" at bounding box center [313, 243] width 278 height 49
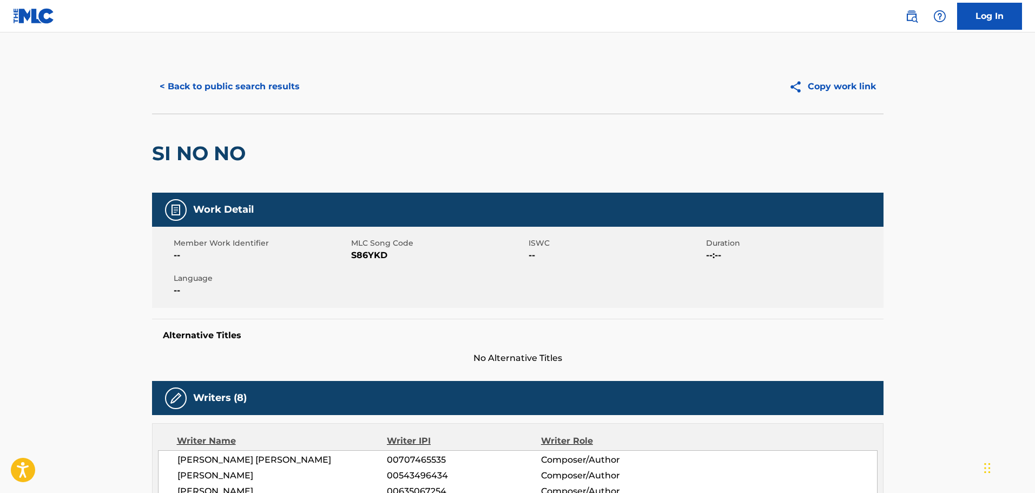
click at [231, 94] on button "< Back to public search results" at bounding box center [229, 86] width 155 height 27
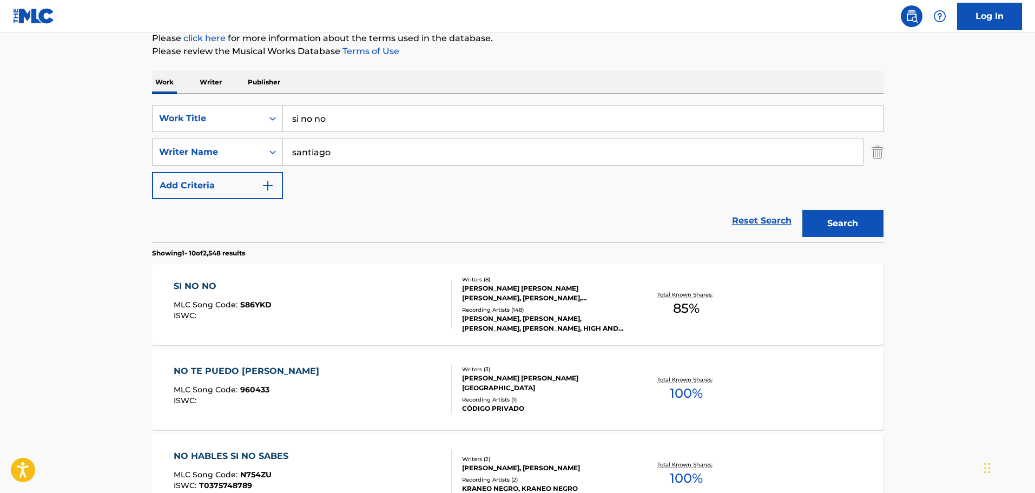
scroll to position [88, 0]
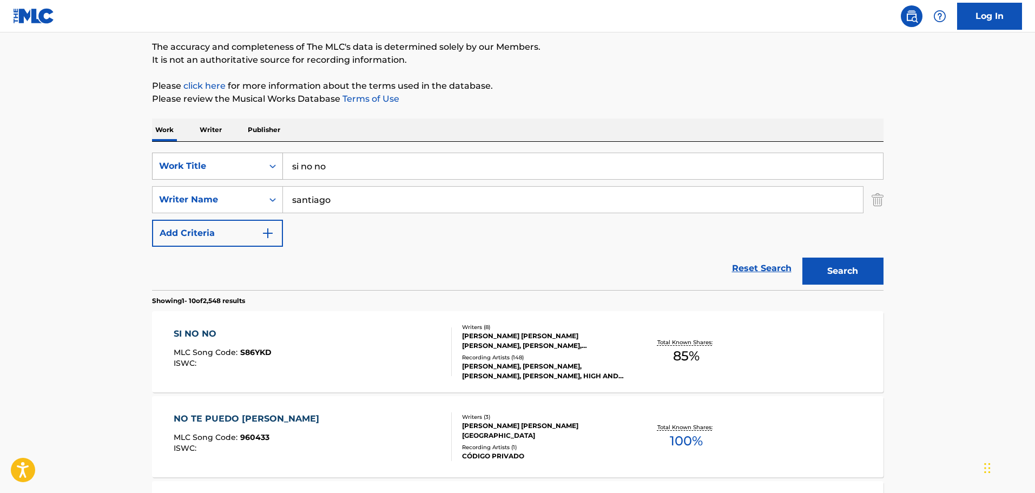
drag, startPoint x: 454, startPoint y: 158, endPoint x: 168, endPoint y: 177, distance: 287.3
click at [168, 177] on div "SearchWithCriteria9b83579b-c330-4a74-b037-24931ab56910 Work Title si no no" at bounding box center [517, 166] width 731 height 27
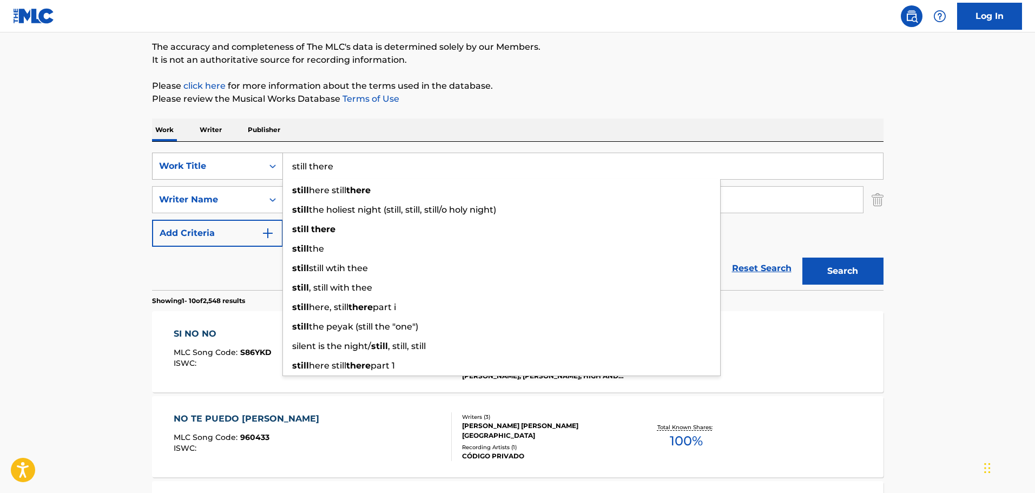
type input "still there"
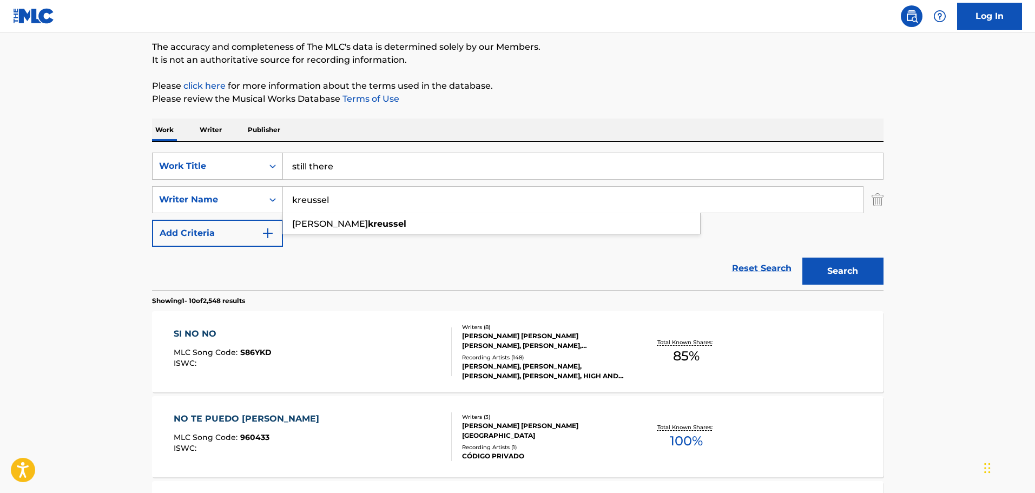
type input "kreussel"
click at [802, 257] on button "Search" at bounding box center [842, 270] width 81 height 27
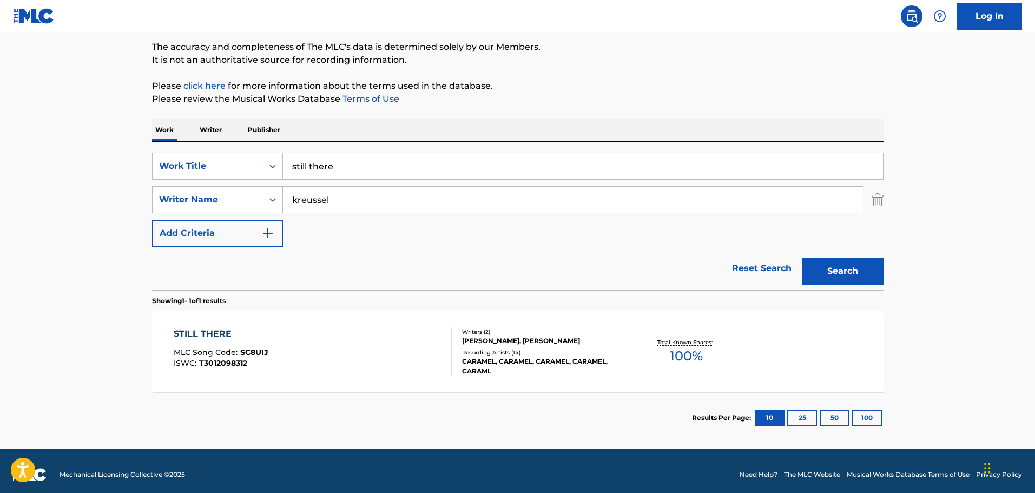
click at [317, 351] on div "STILL THERE MLC Song Code : SC8UIJ ISWC : T3012098312" at bounding box center [313, 351] width 278 height 49
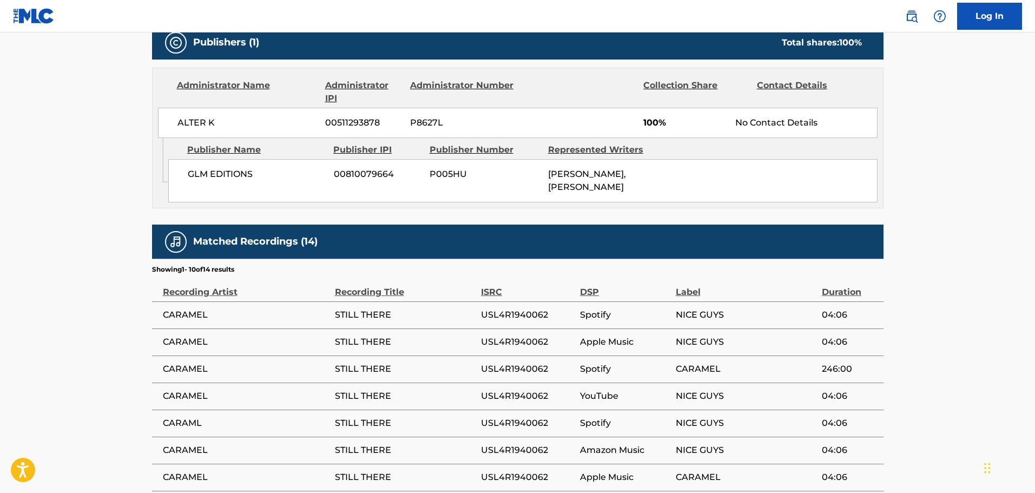
scroll to position [487, 0]
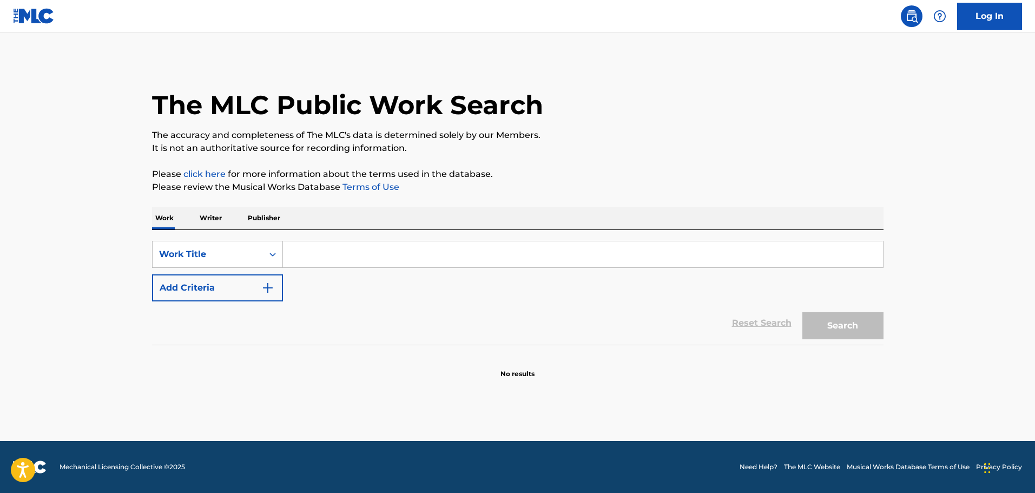
click at [530, 251] on input "Search Form" at bounding box center [583, 254] width 600 height 26
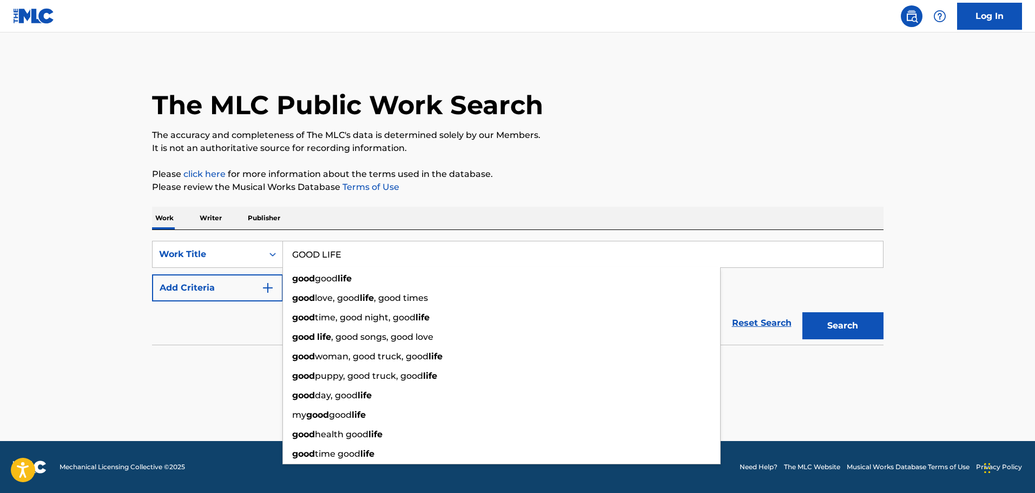
type input "GOOD LIFE"
click at [234, 287] on button "Add Criteria" at bounding box center [217, 287] width 131 height 27
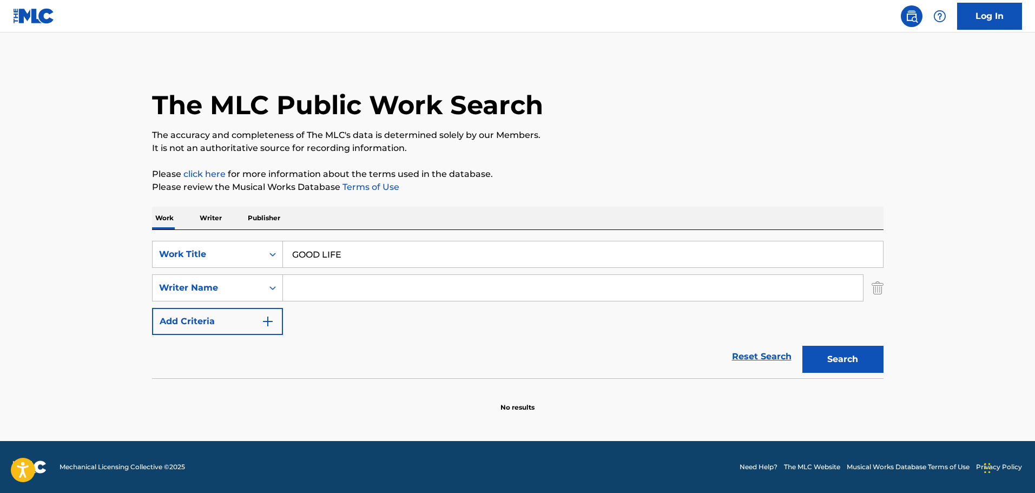
click at [303, 280] on input "Search Form" at bounding box center [573, 288] width 580 height 26
type input "BENYAICH"
click at [802, 346] on button "Search" at bounding box center [842, 359] width 81 height 27
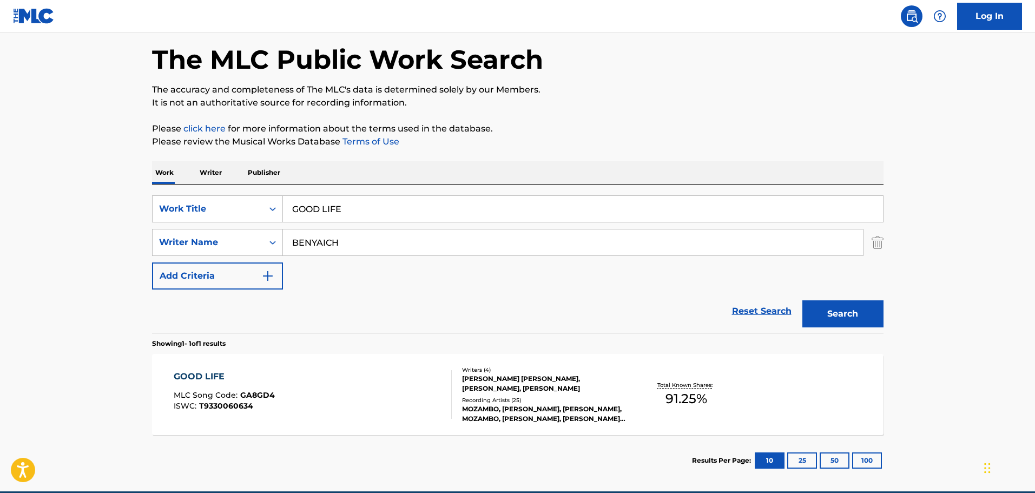
scroll to position [96, 0]
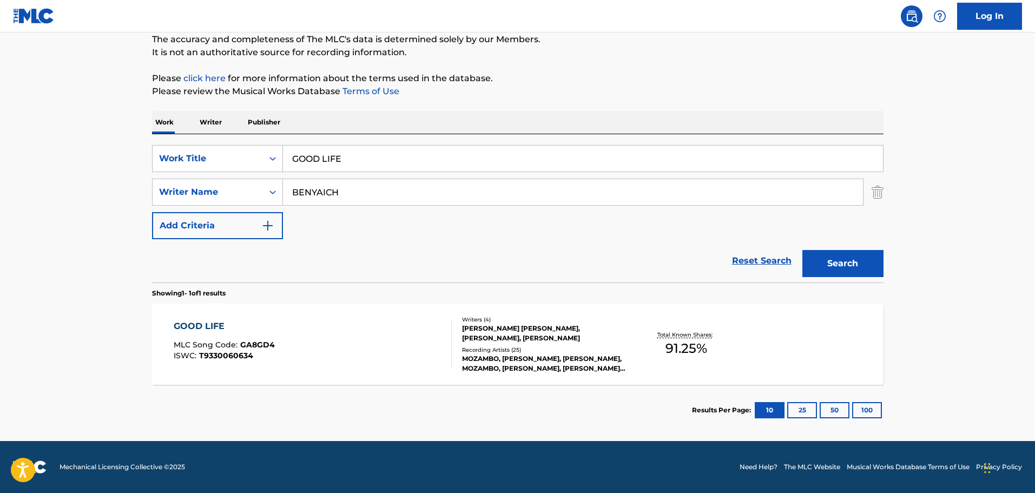
click at [349, 315] on div "GOOD LIFE MLC Song Code : GA8GD4 ISWC : T9330060634 Writers ( 4 ) SALENA TILLY …" at bounding box center [517, 343] width 731 height 81
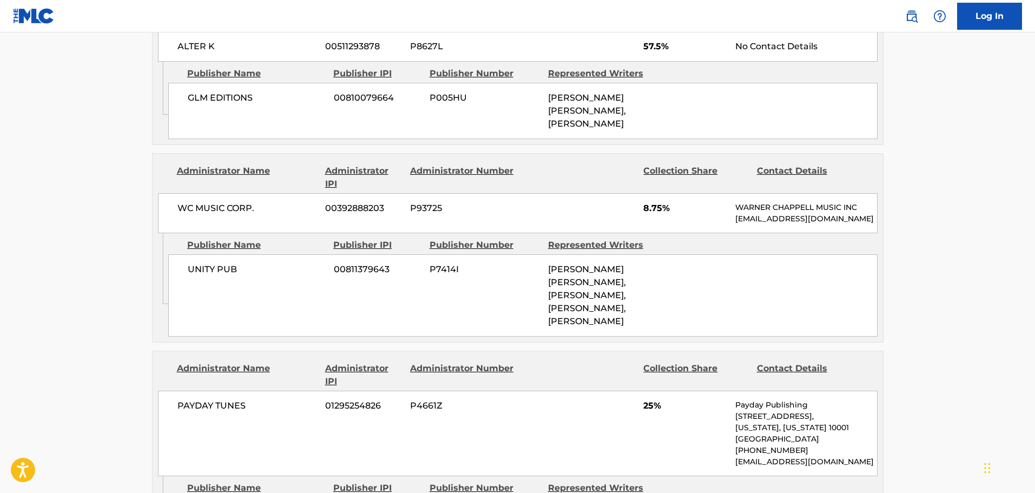
scroll to position [541, 0]
